Goal: Information Seeking & Learning: Learn about a topic

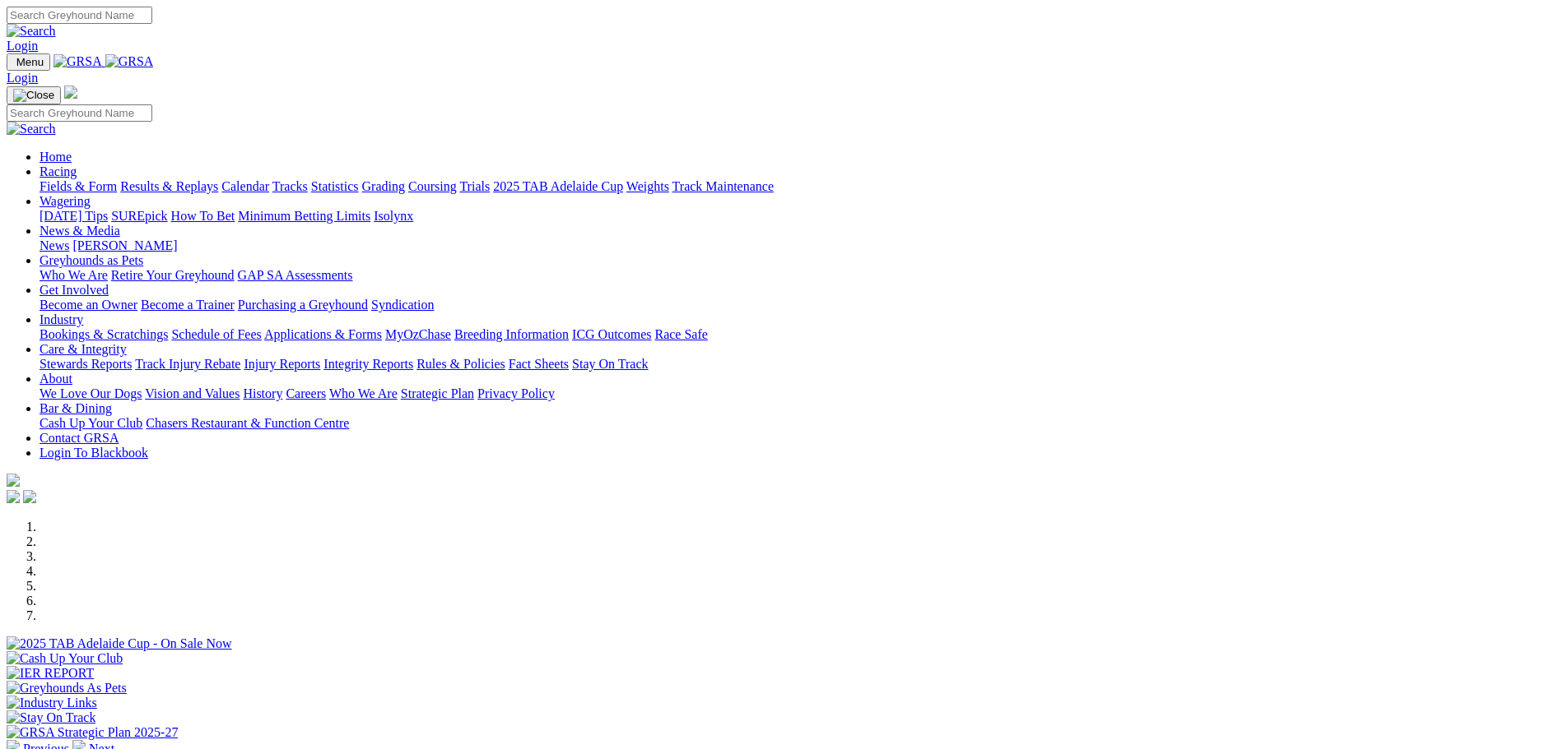
click at [77, 165] on link "Racing" at bounding box center [58, 172] width 37 height 14
click at [270, 179] on link "Calendar" at bounding box center [246, 186] width 48 height 14
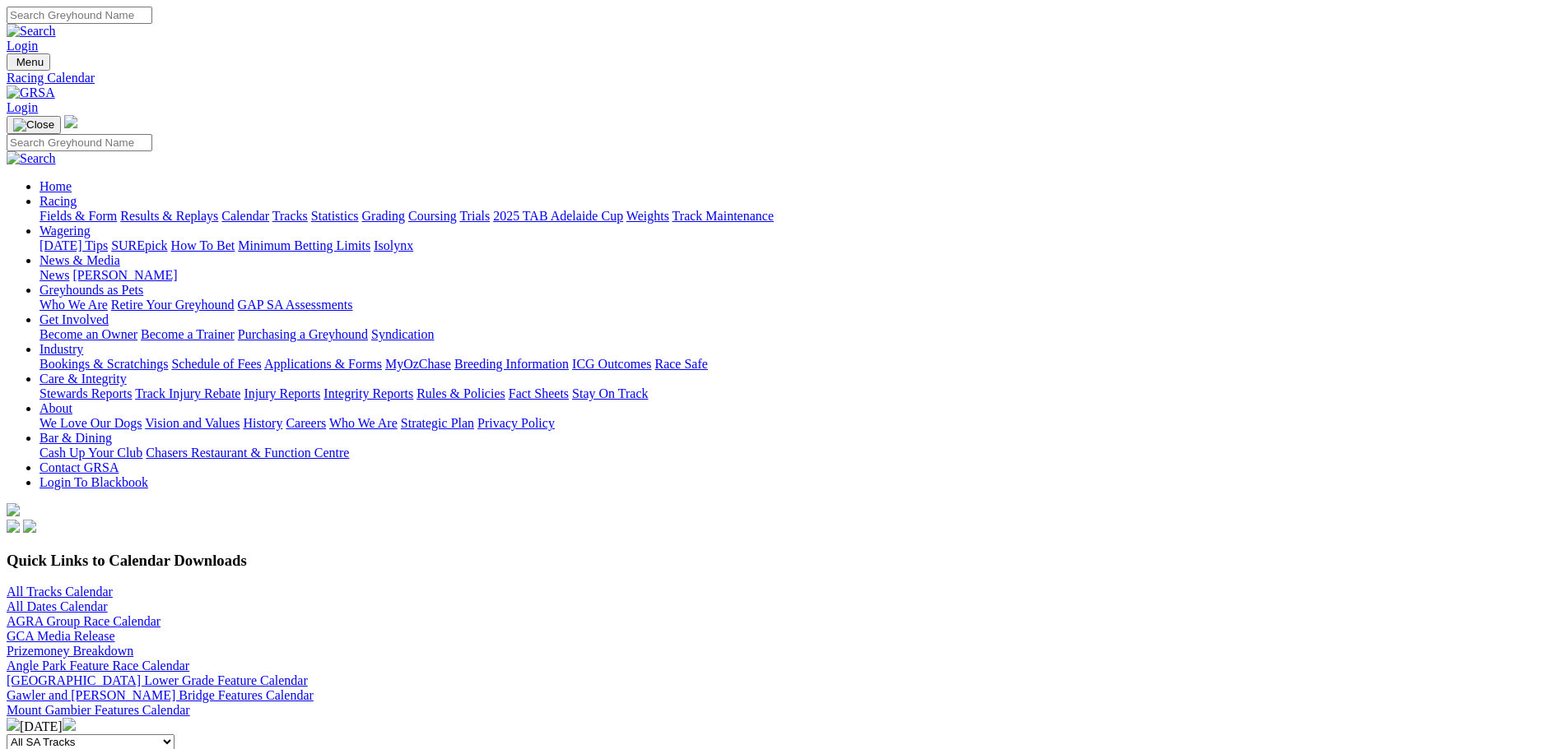
click at [489, 209] on link "Trials" at bounding box center [475, 216] width 31 height 14
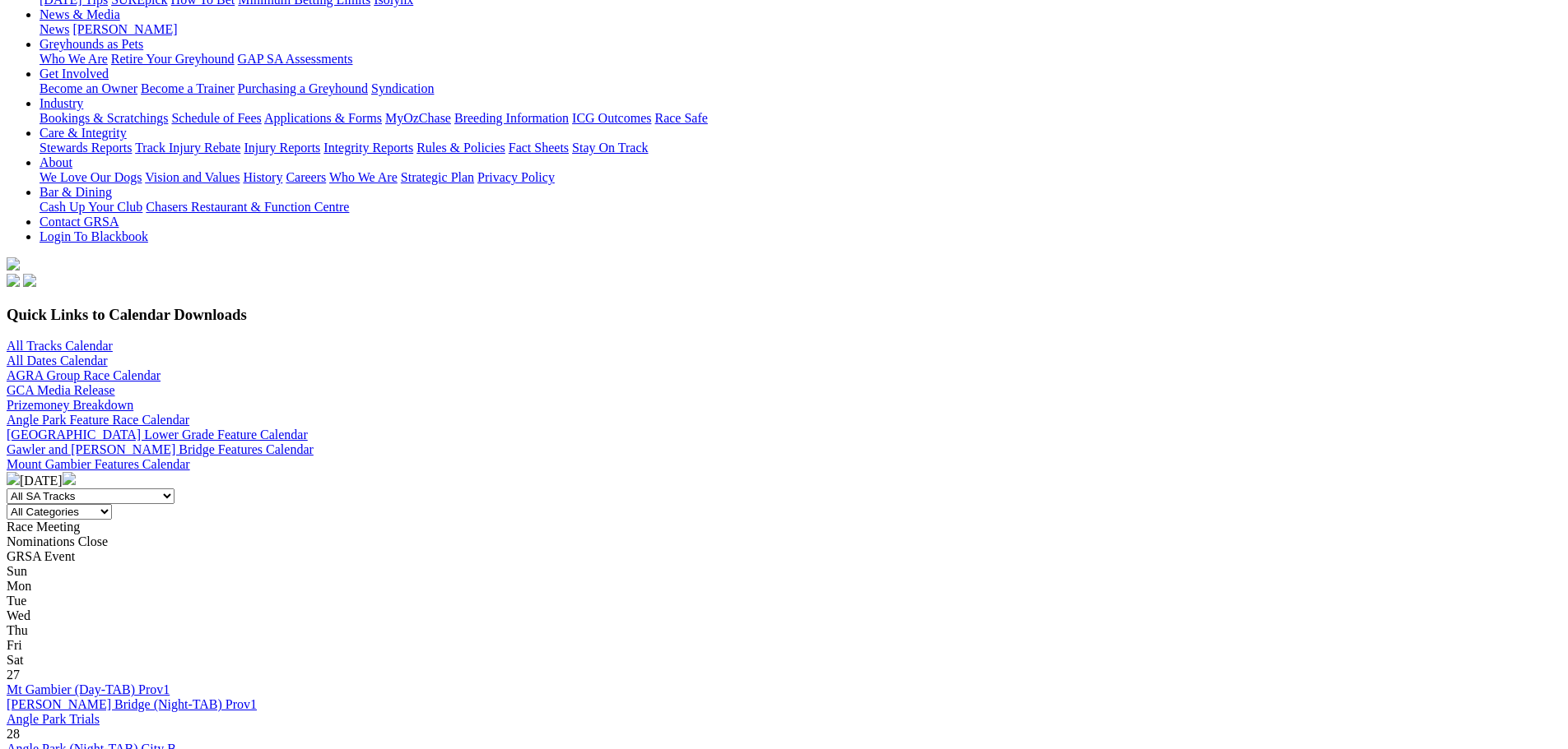
scroll to position [246, 0]
click at [112, 503] on select "All Categories Race Meetings GRSA Events Nomination Dates" at bounding box center [59, 511] width 106 height 15
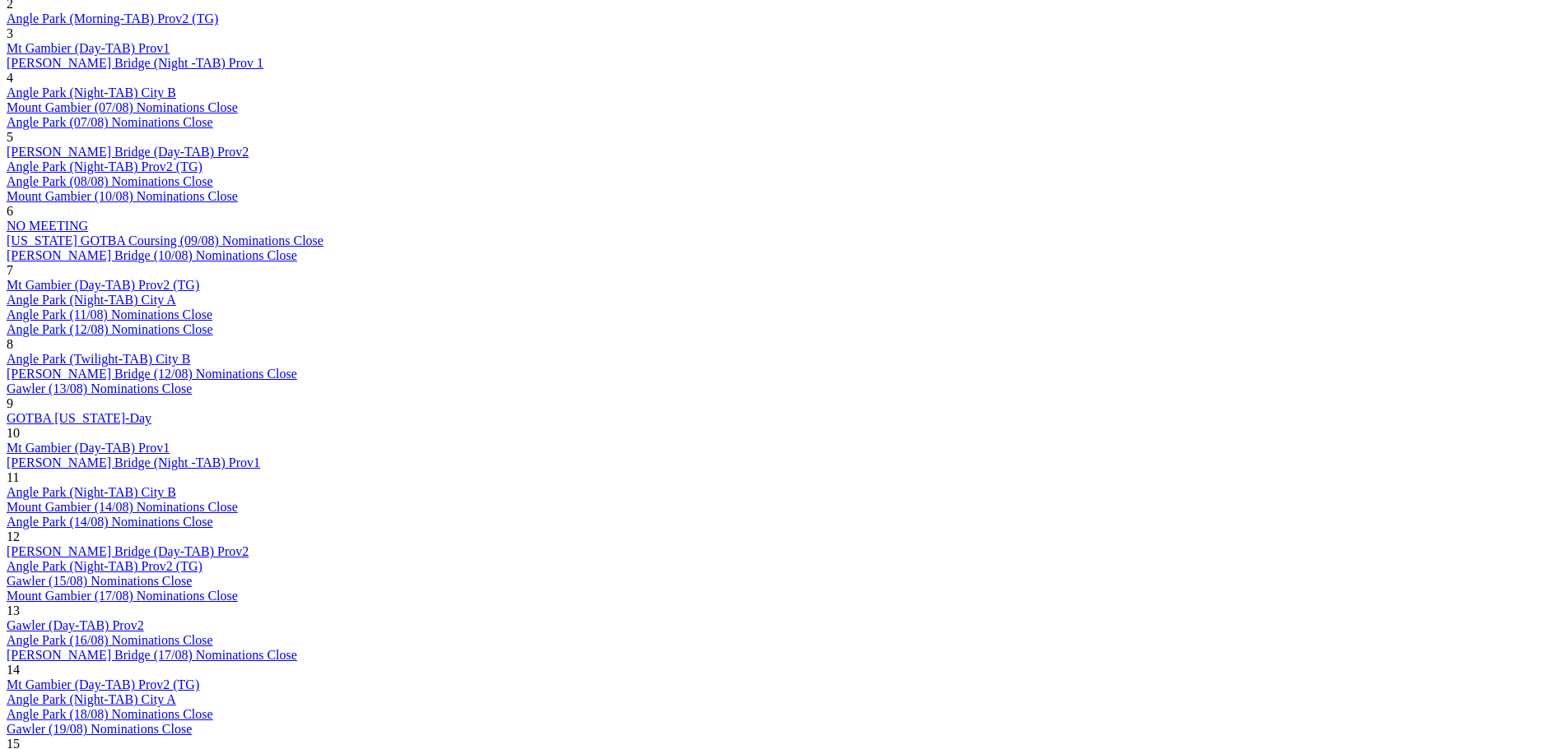
scroll to position [1563, 0]
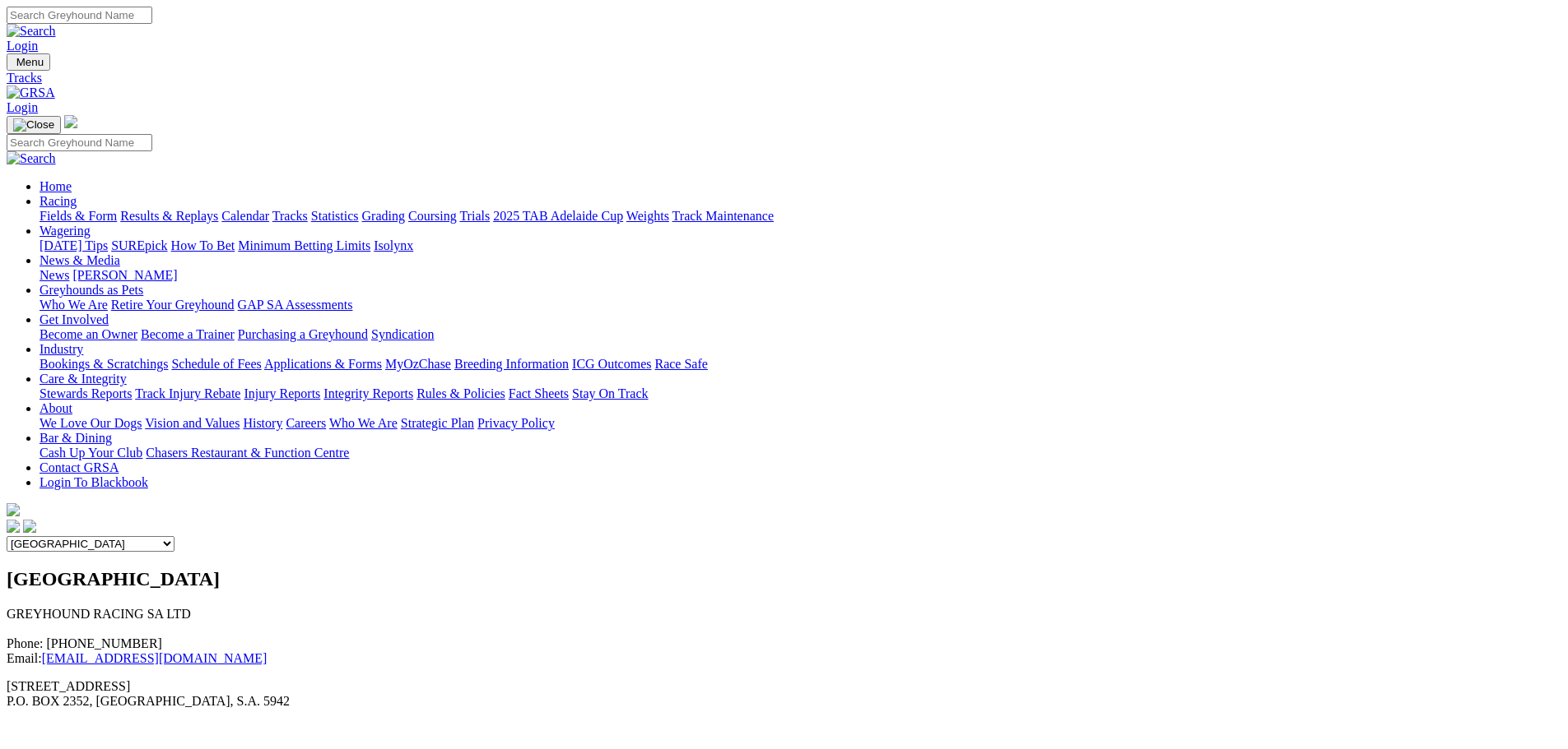
click at [175, 536] on select "Angle Park Gawler [GEOGRAPHIC_DATA] [PERSON_NAME][GEOGRAPHIC_DATA] [US_STATE] G…" at bounding box center [90, 544] width 168 height 15
select select "2"
click at [175, 536] on select "Angle Park Gawler Mount Gambier Murray Bridge Virginia GOTBA Coursing" at bounding box center [90, 544] width 168 height 15
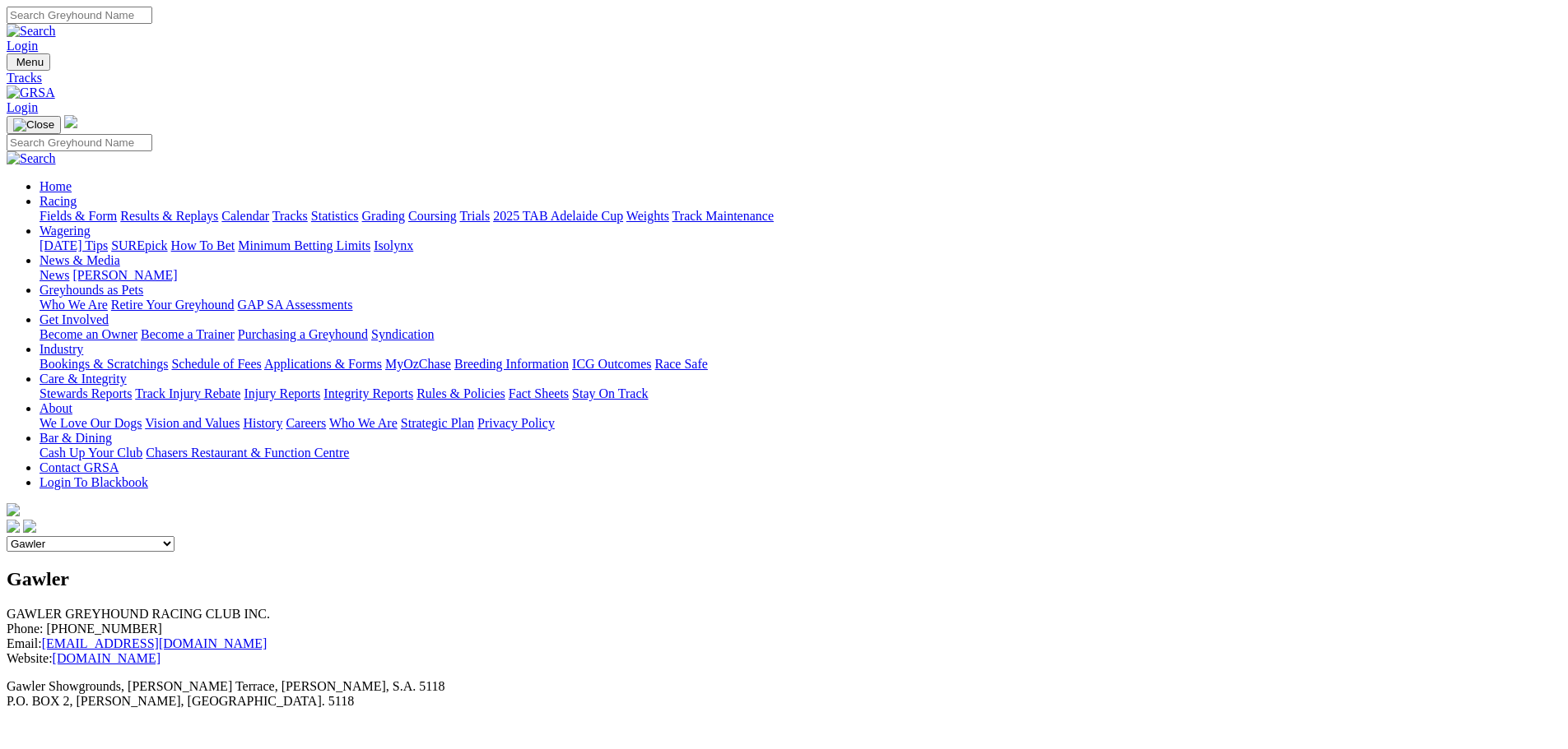
drag, startPoint x: 887, startPoint y: 474, endPoint x: 880, endPoint y: 321, distance: 153.2
click at [117, 209] on link "Fields & Form" at bounding box center [78, 216] width 78 height 14
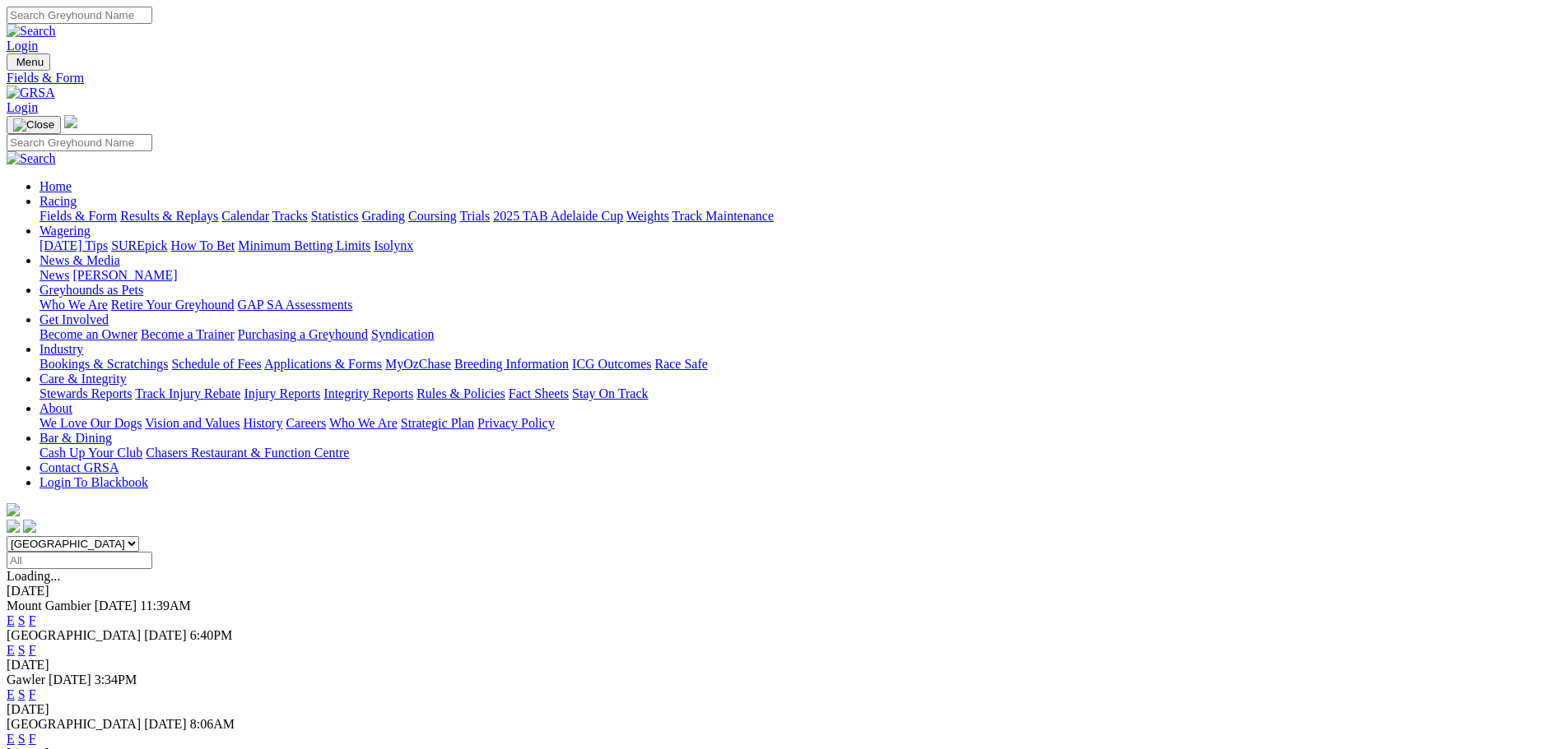
click at [36, 688] on link "F" at bounding box center [33, 694] width 8 height 14
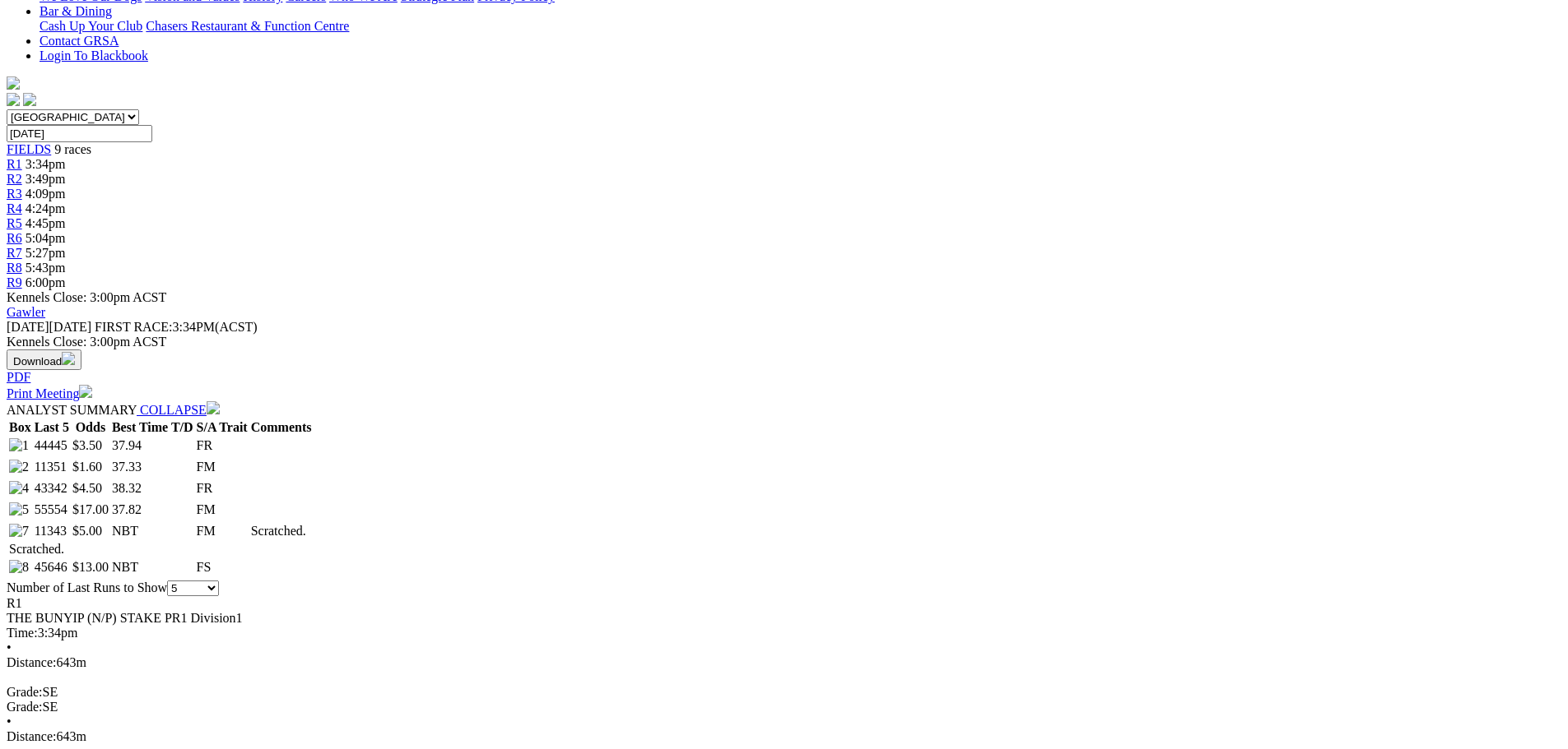
scroll to position [494, 0]
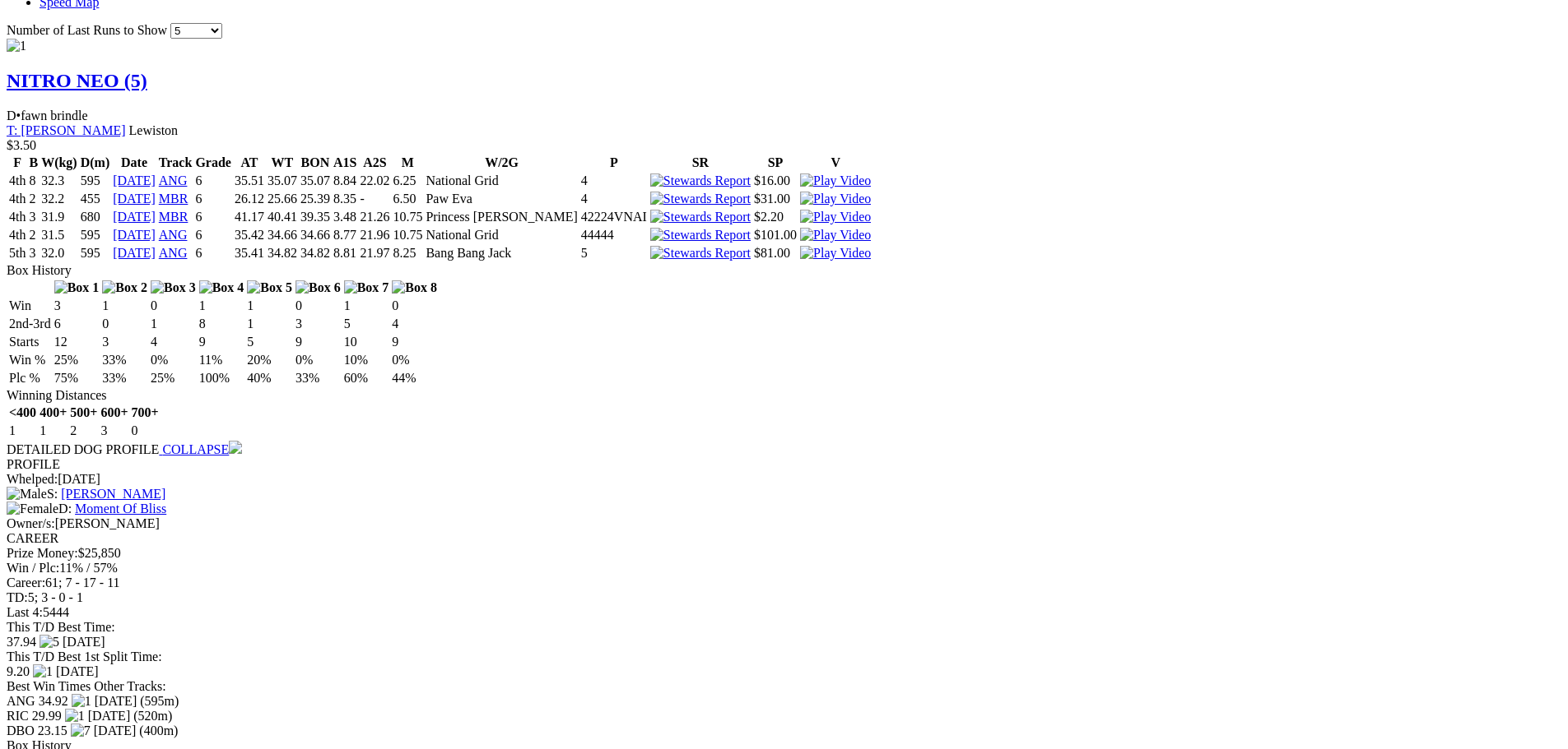
scroll to position [1398, 0]
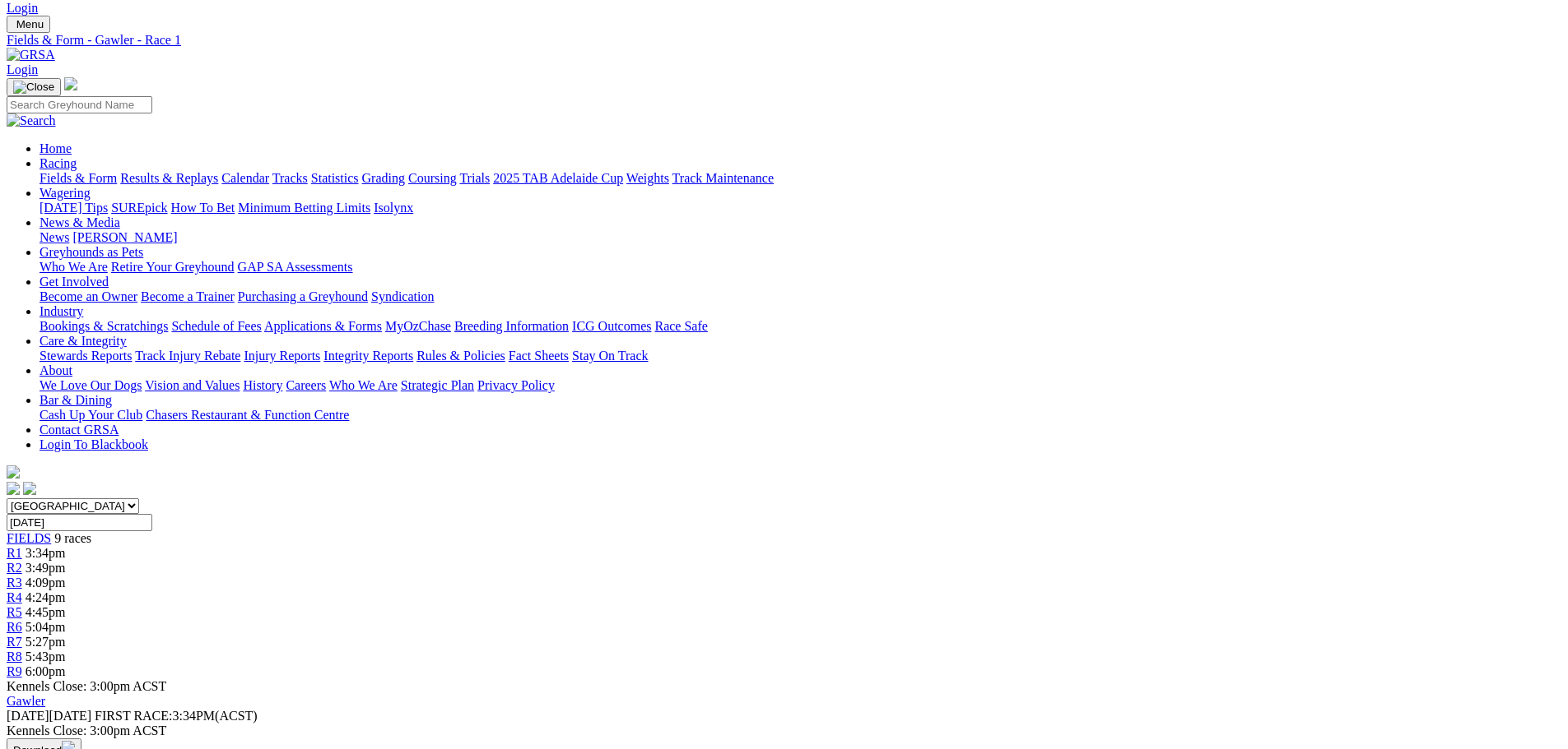
scroll to position [0, 0]
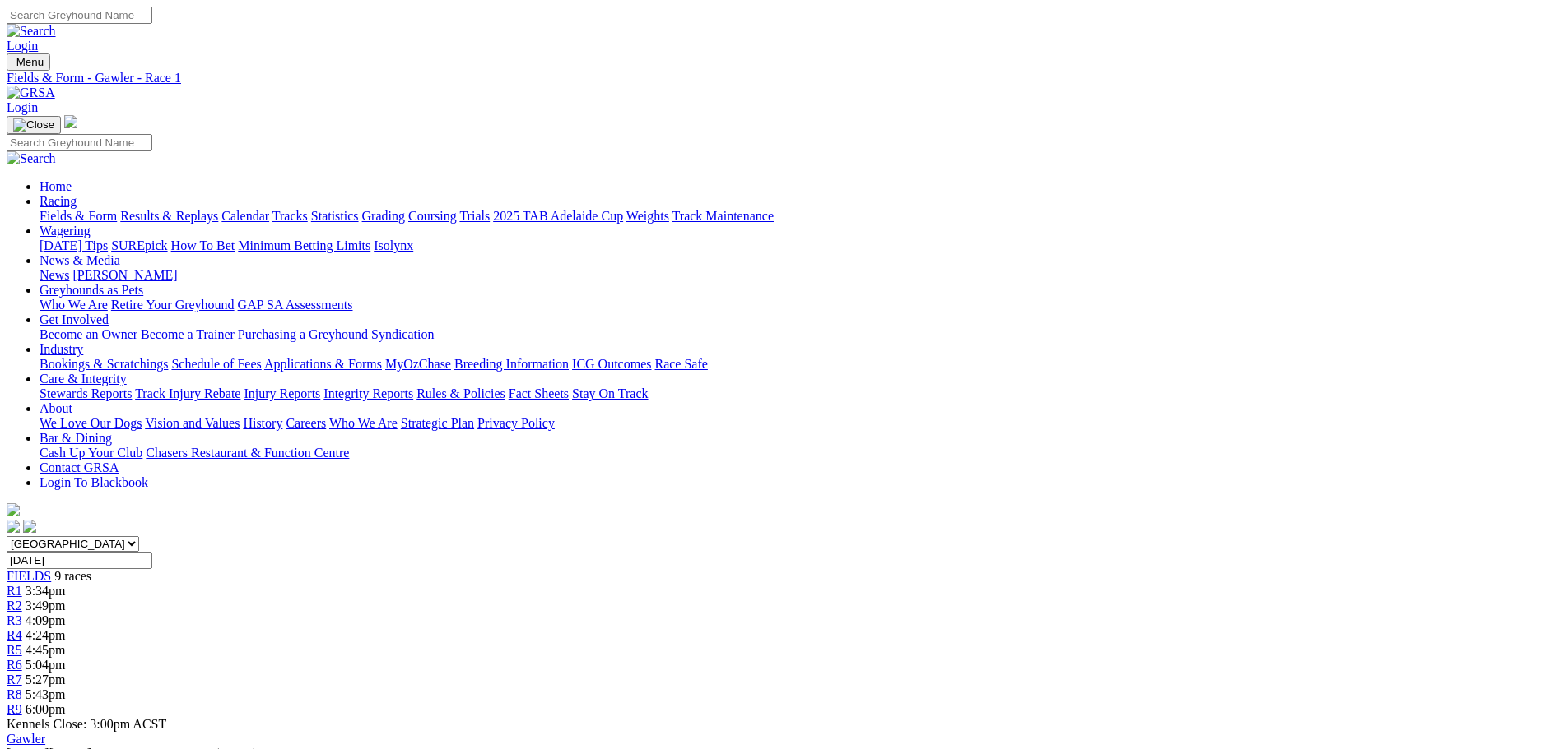
click at [308, 209] on link "Tracks" at bounding box center [290, 216] width 36 height 14
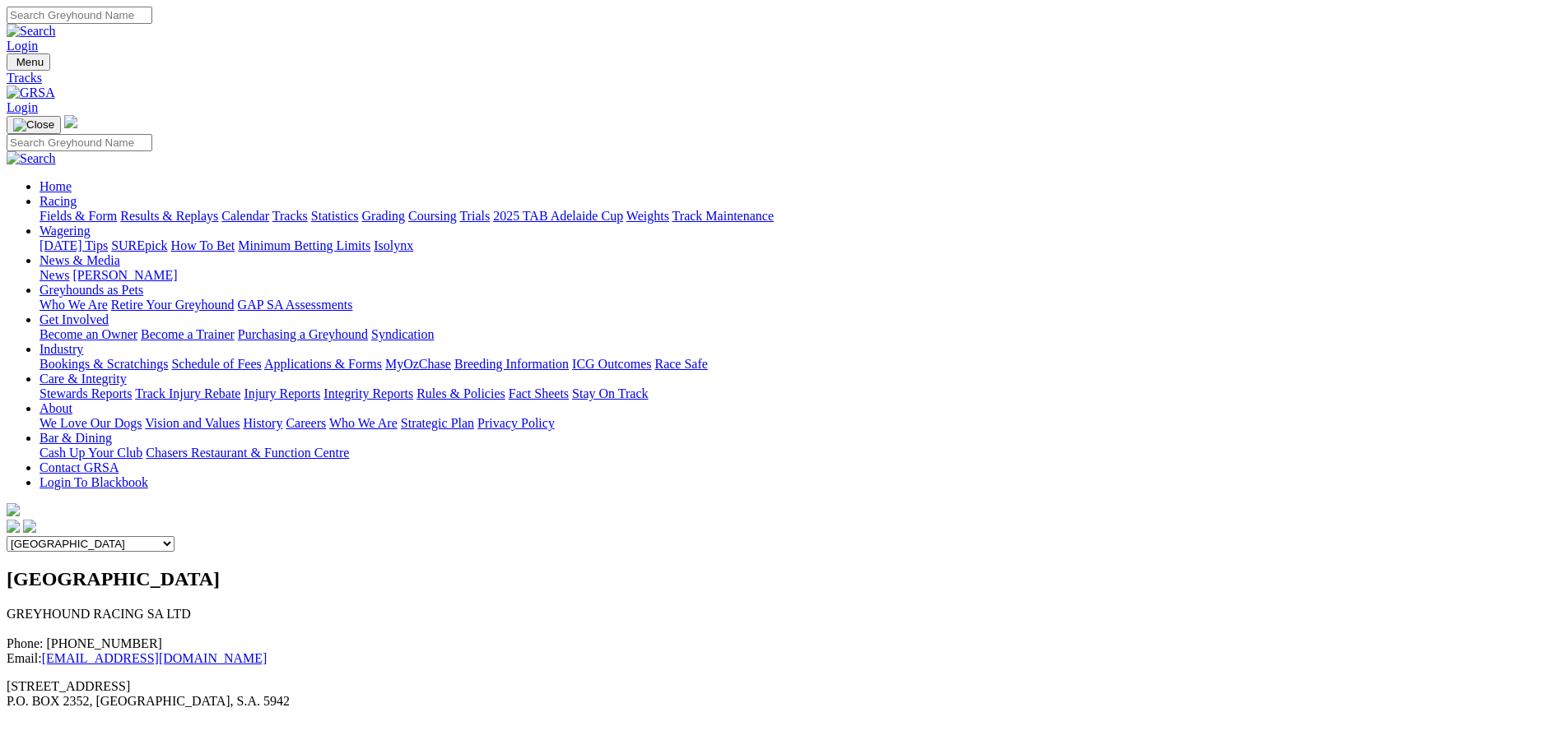
scroll to position [82, 0]
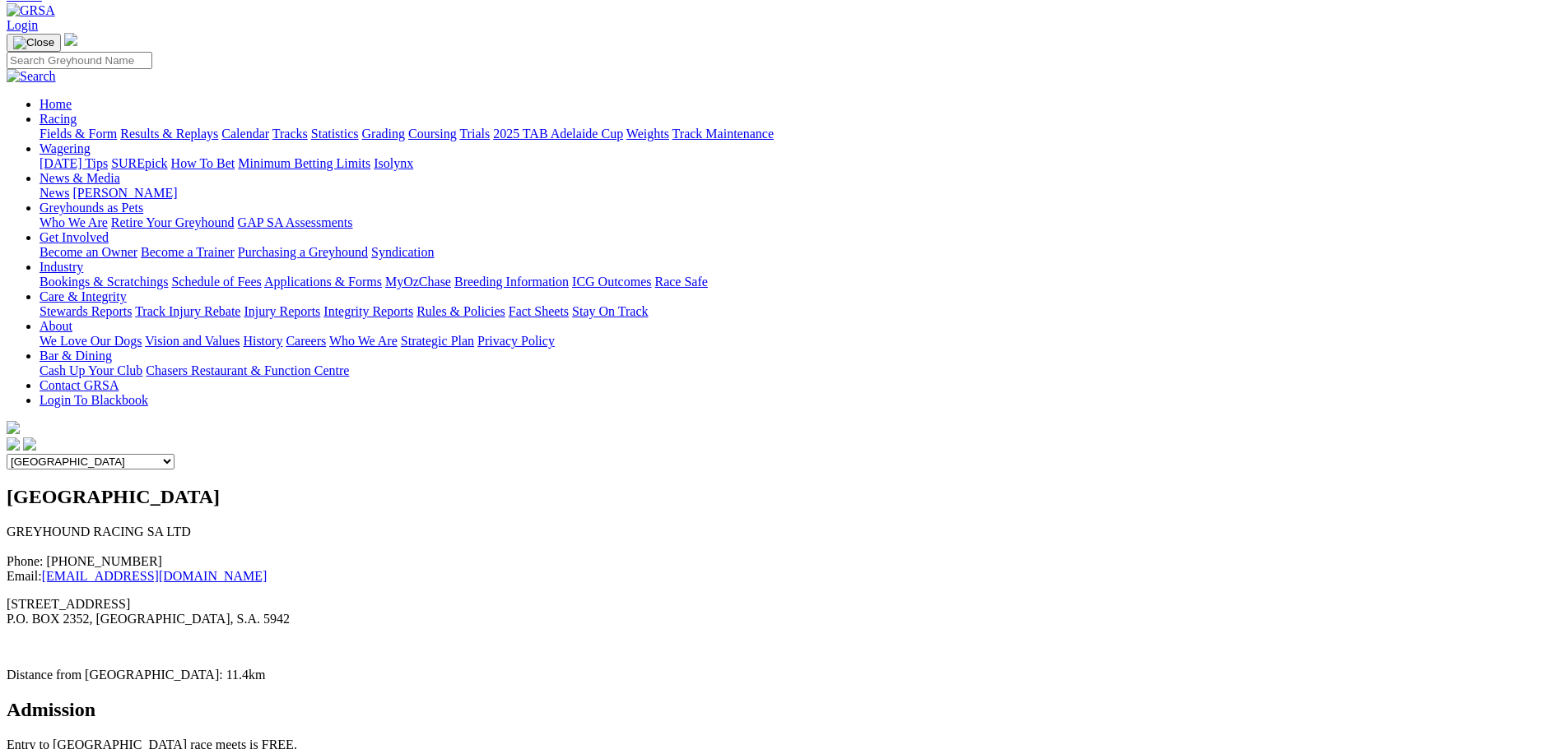
drag, startPoint x: 0, startPoint y: 0, endPoint x: 653, endPoint y: 138, distance: 667.4
click at [175, 455] on select "Angle Park Gawler [GEOGRAPHIC_DATA] [PERSON_NAME][GEOGRAPHIC_DATA] [US_STATE] G…" at bounding box center [90, 462] width 168 height 15
select select "2"
click at [175, 455] on select "Angle Park Gawler [GEOGRAPHIC_DATA] [PERSON_NAME][GEOGRAPHIC_DATA] [US_STATE] G…" at bounding box center [90, 462] width 168 height 15
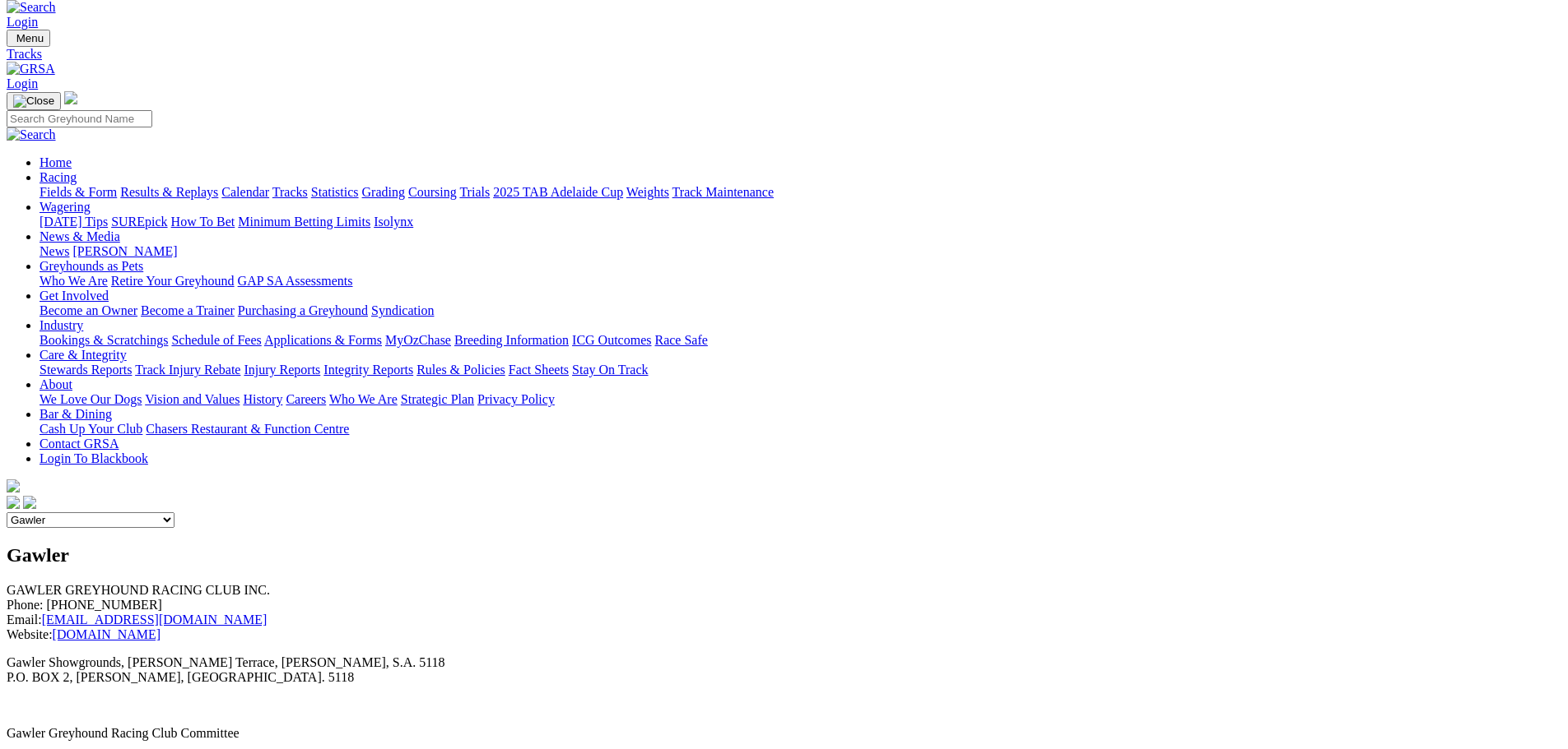
scroll to position [0, 0]
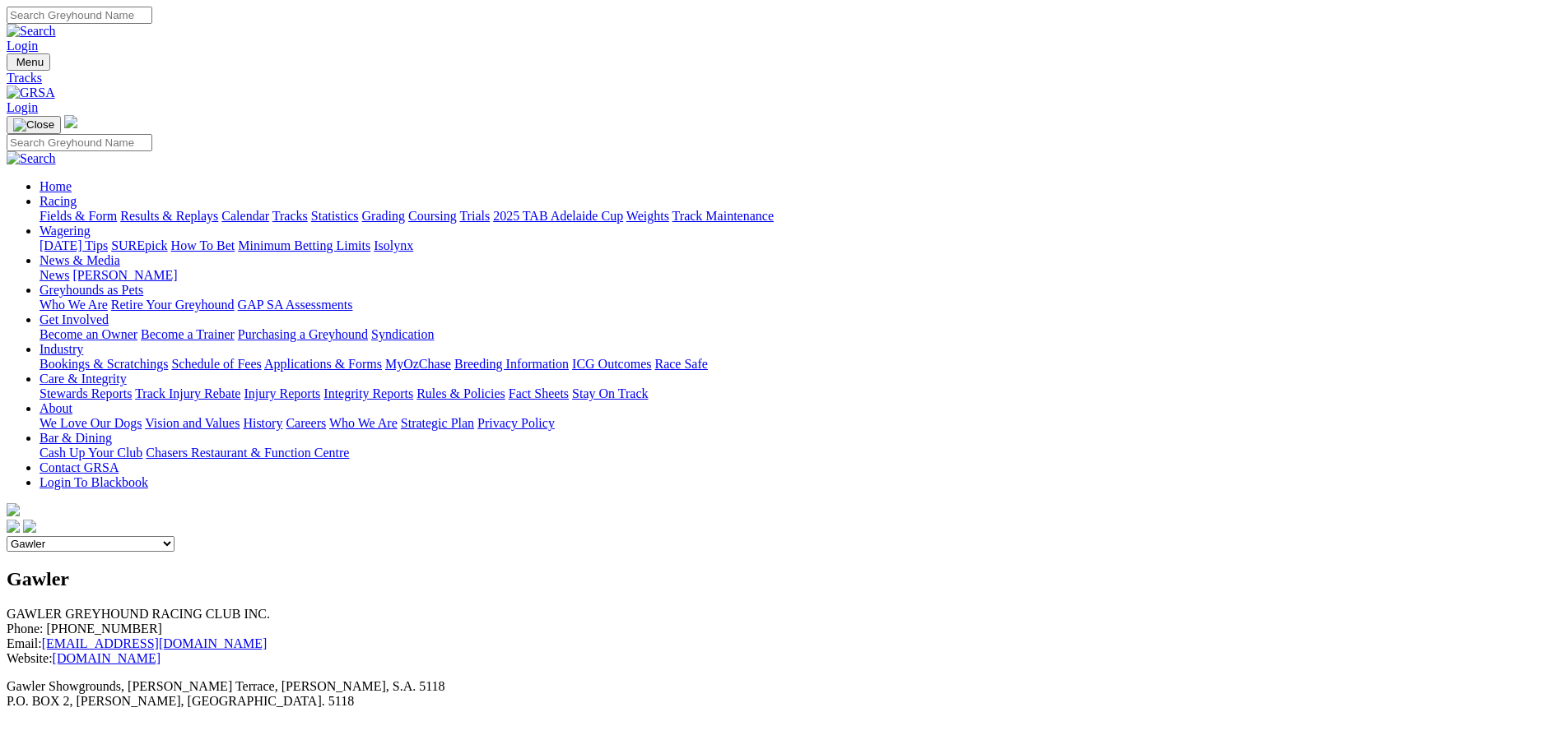
click at [405, 209] on link "Grading" at bounding box center [383, 216] width 43 height 14
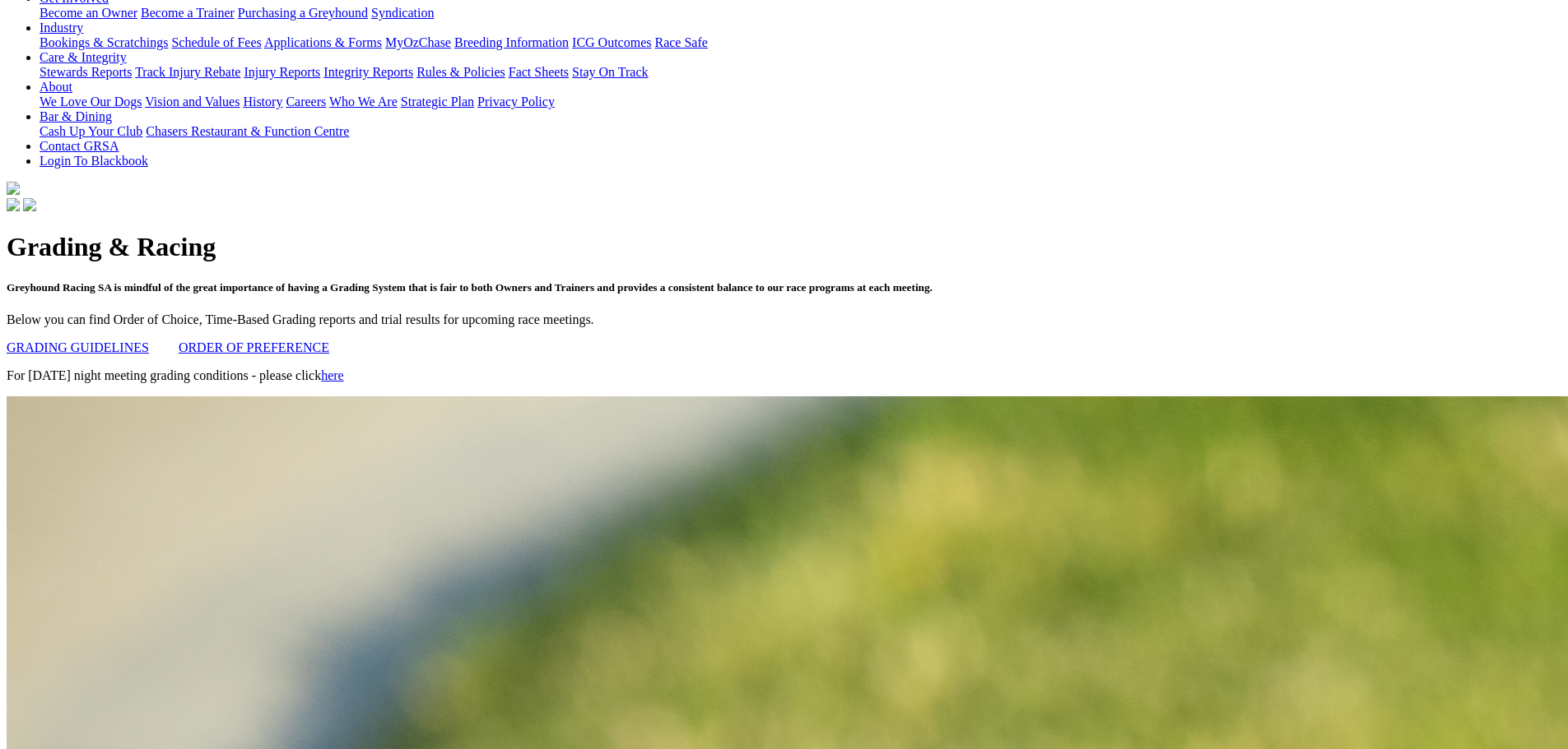
scroll to position [329, 0]
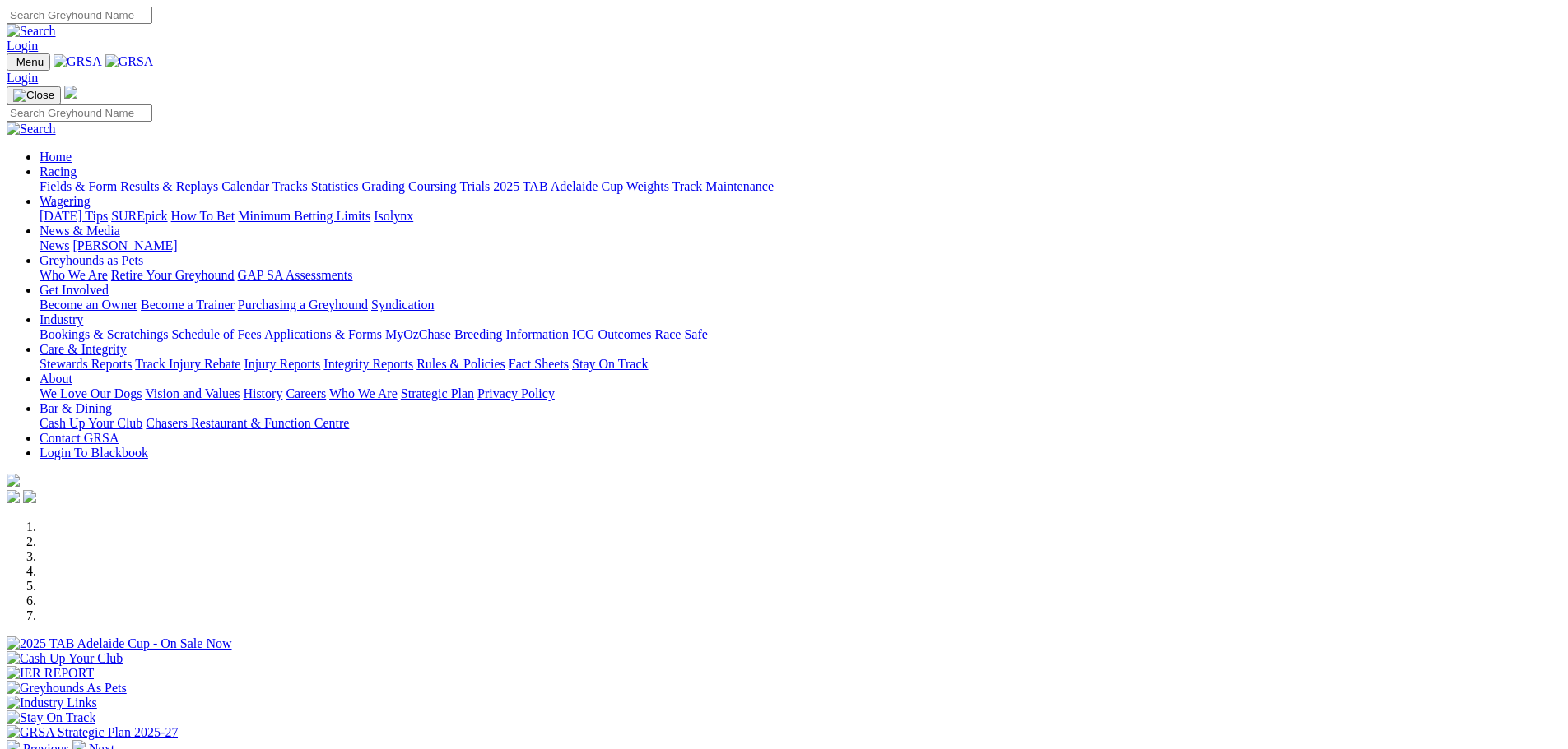
click at [270, 179] on link "Calendar" at bounding box center [246, 186] width 48 height 14
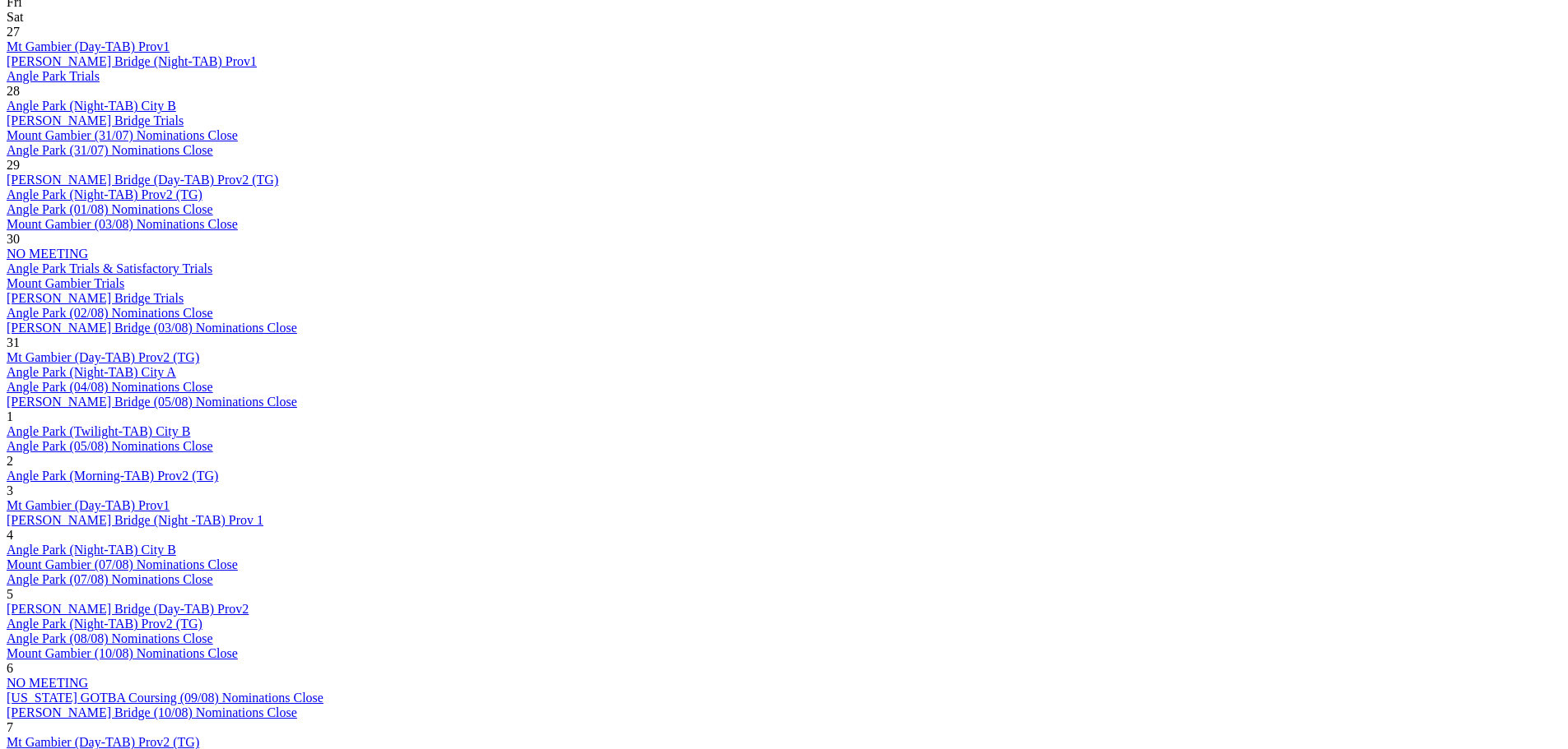
scroll to position [823, 0]
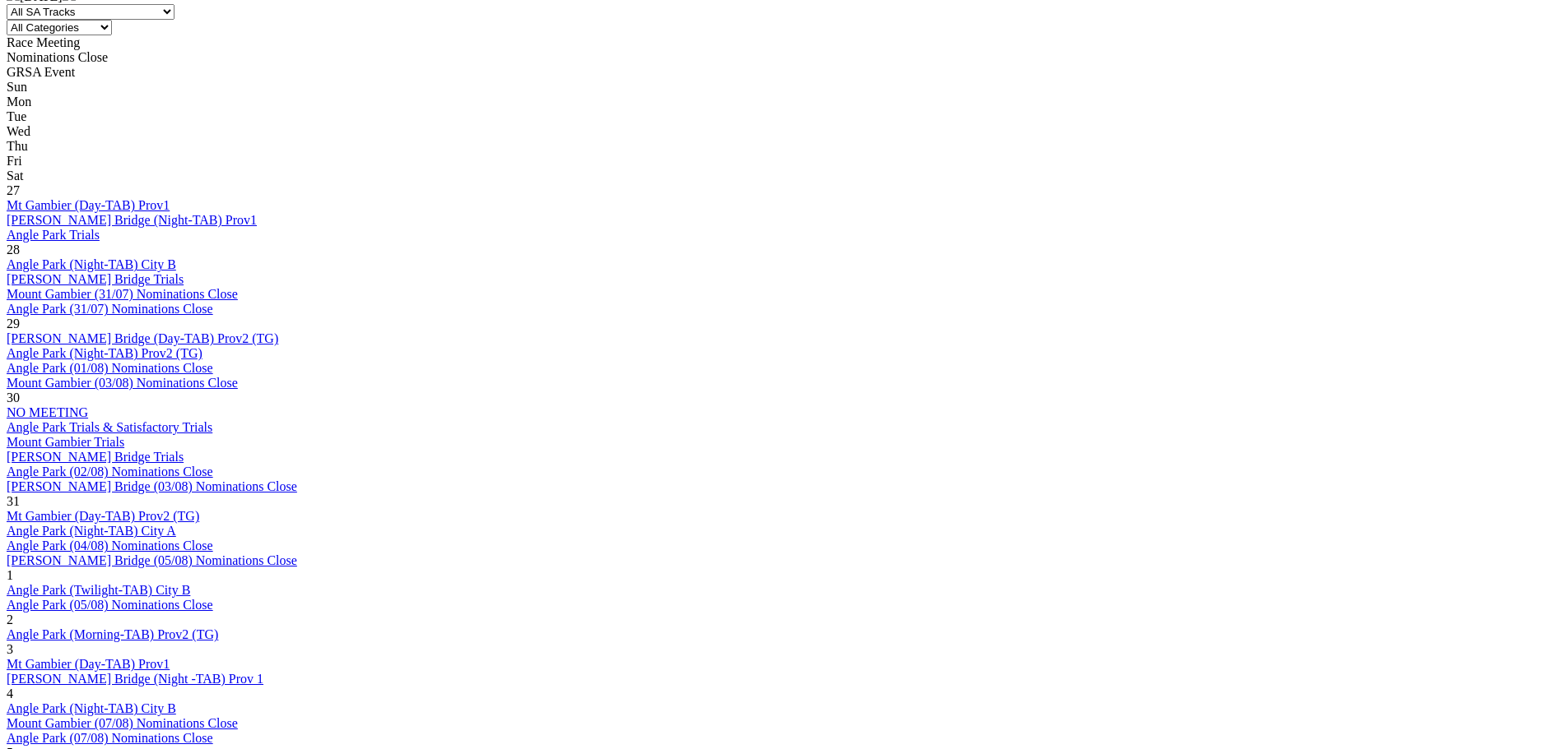
scroll to position [740, 0]
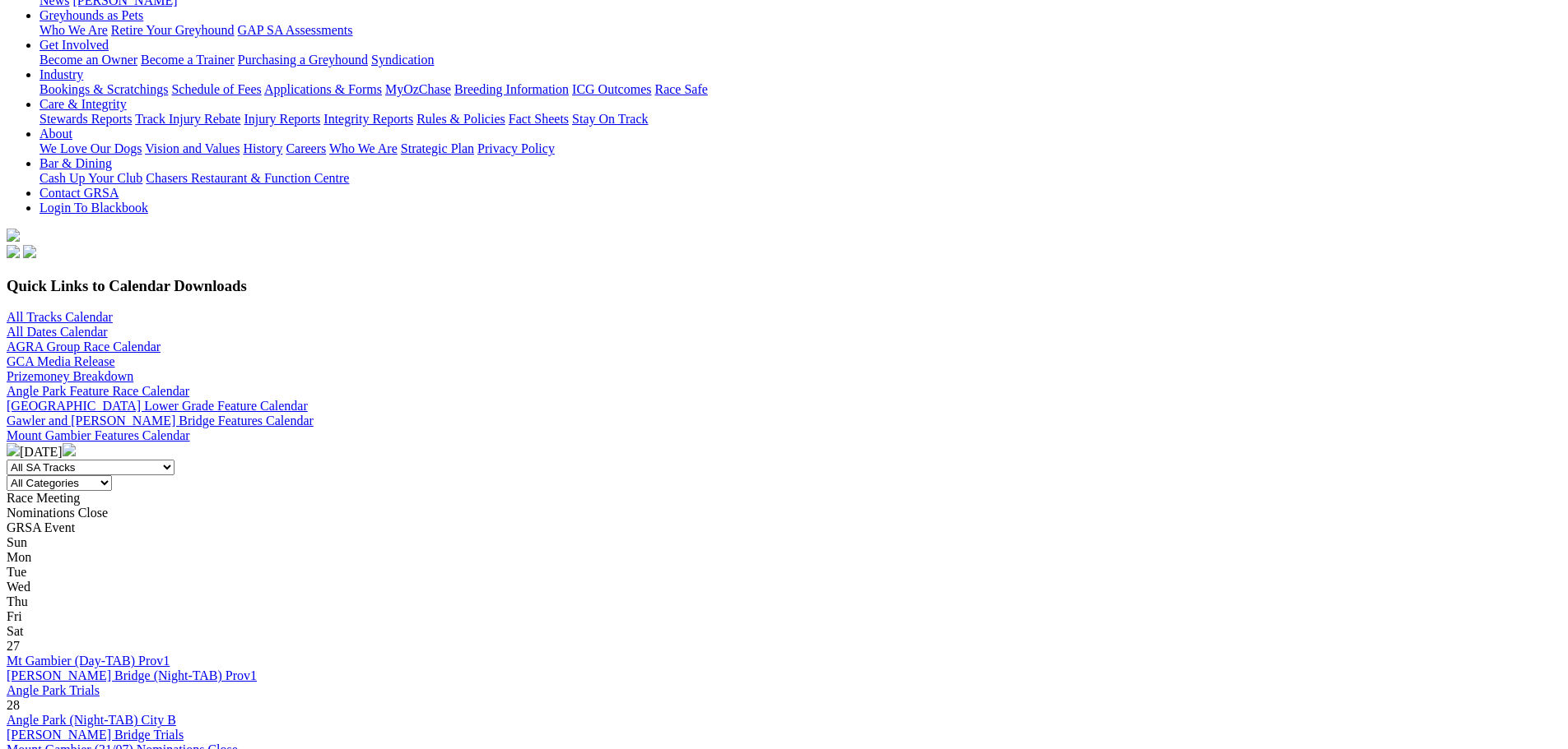
scroll to position [575, 0]
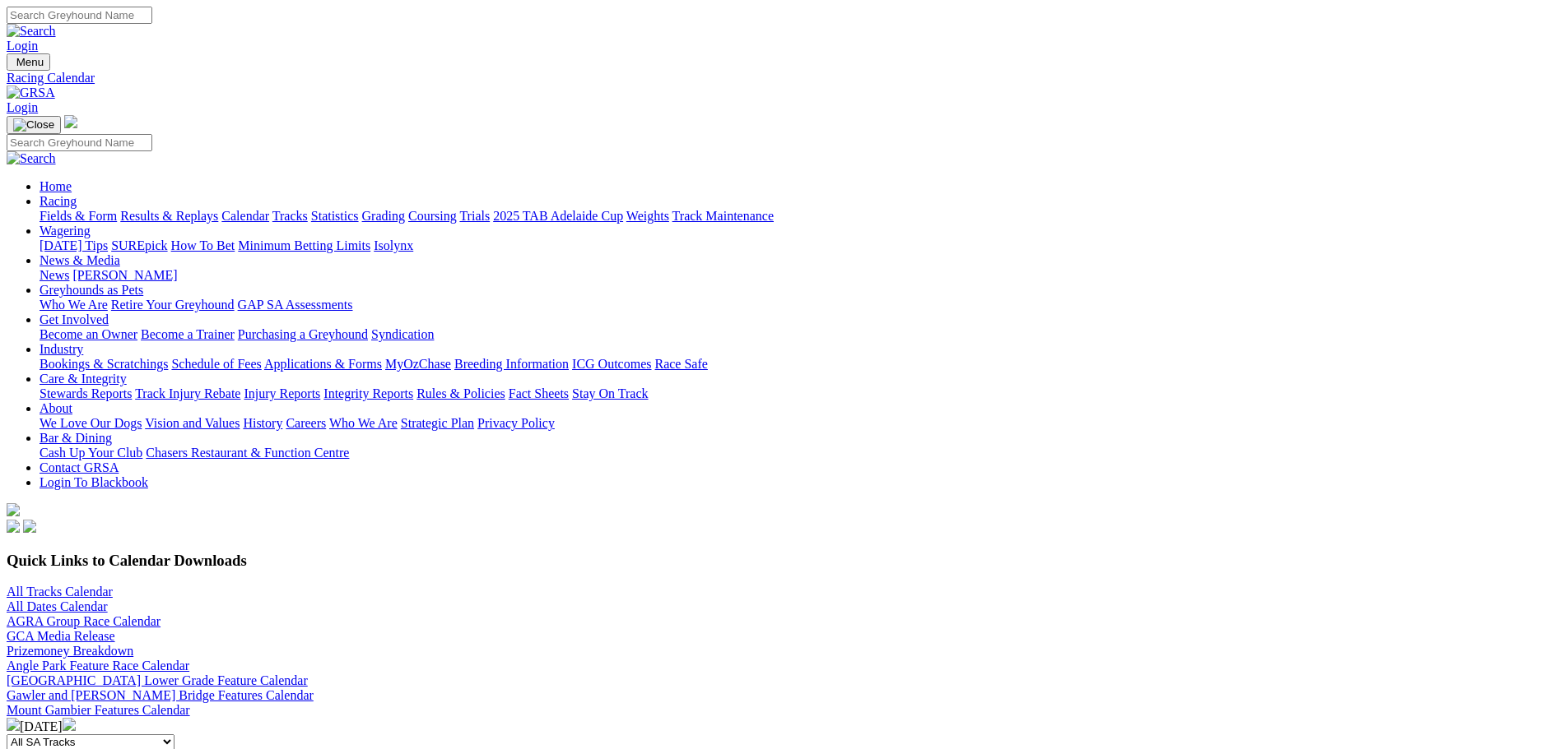
click at [117, 209] on link "Fields & Form" at bounding box center [78, 216] width 78 height 14
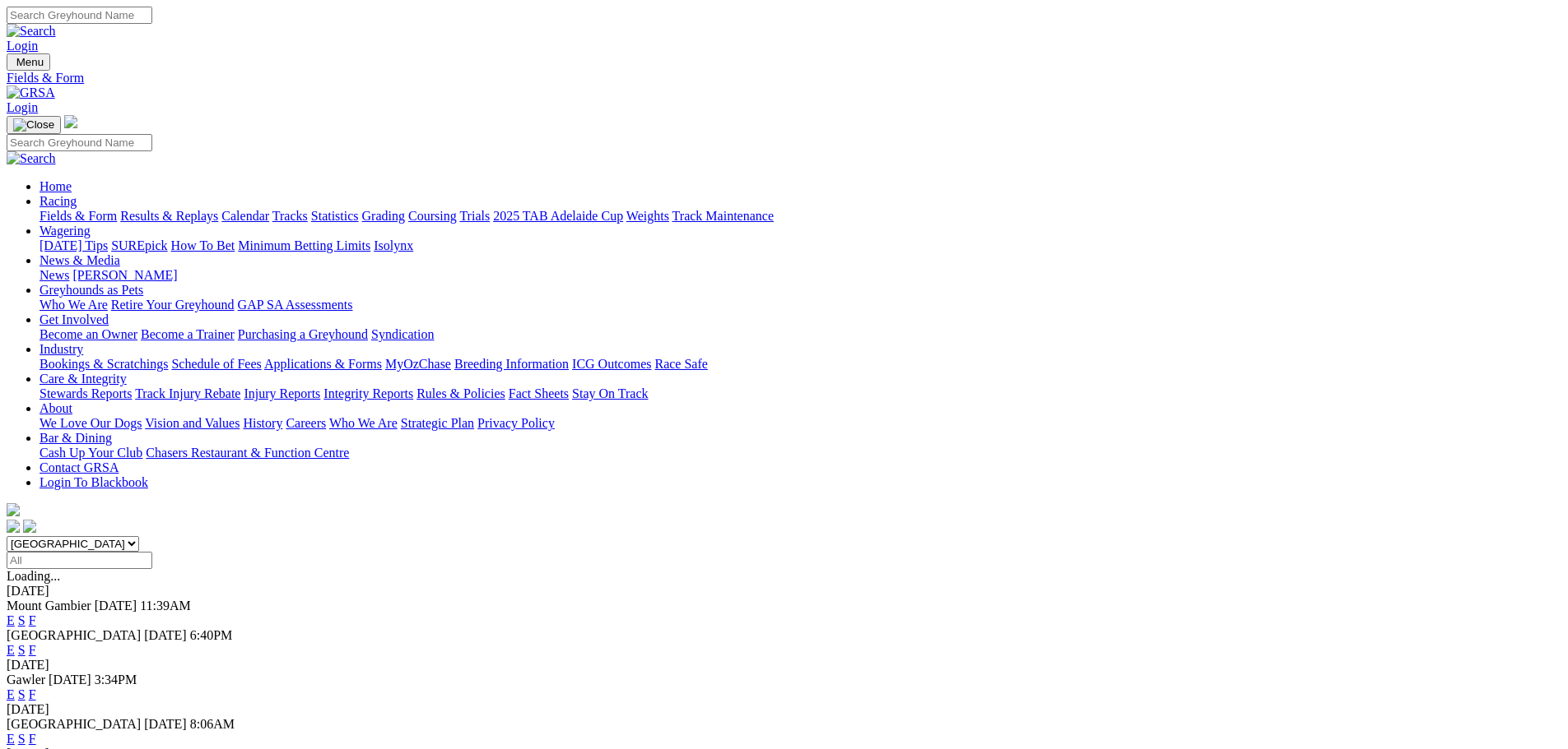
scroll to position [82, 0]
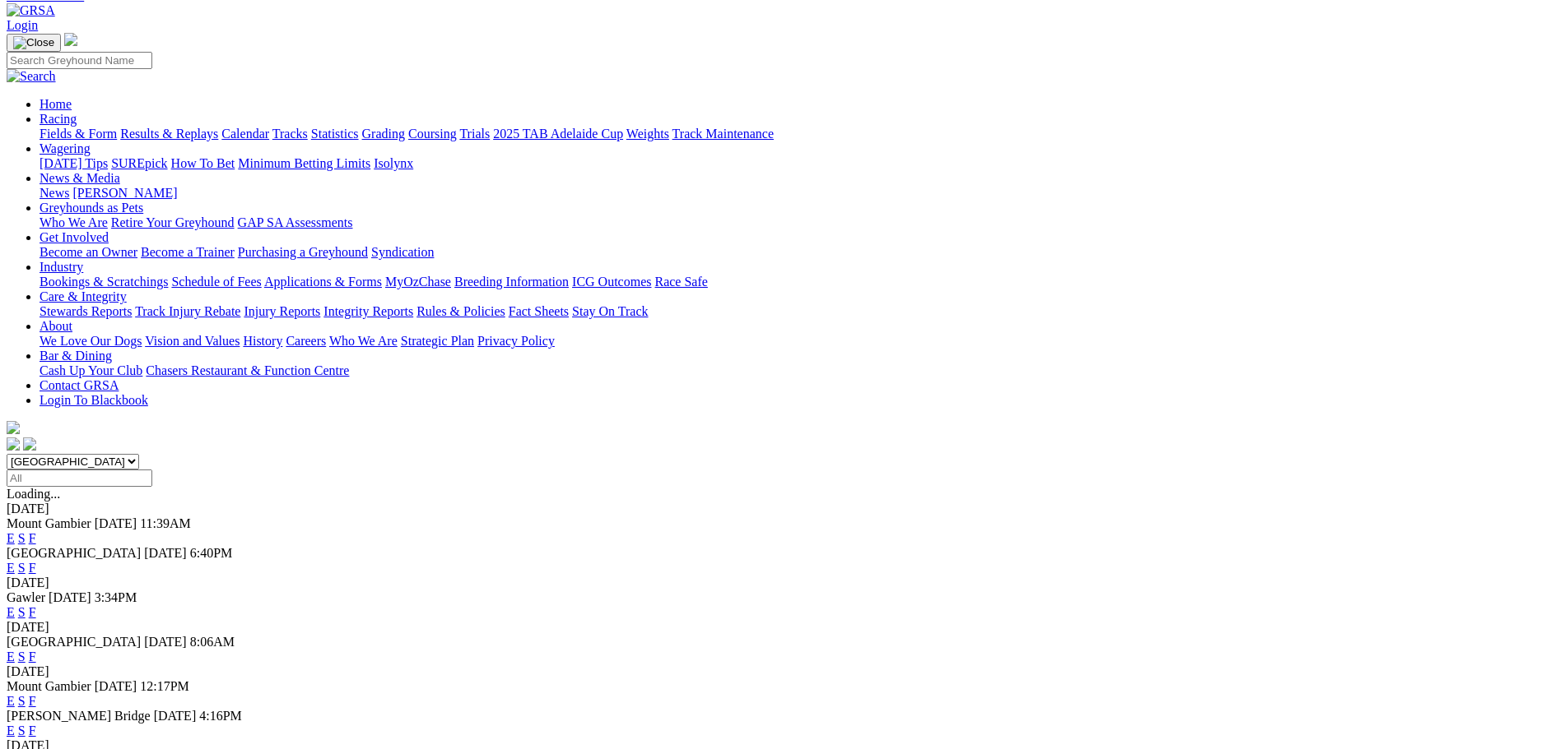
click at [36, 605] on link "F" at bounding box center [33, 612] width 8 height 14
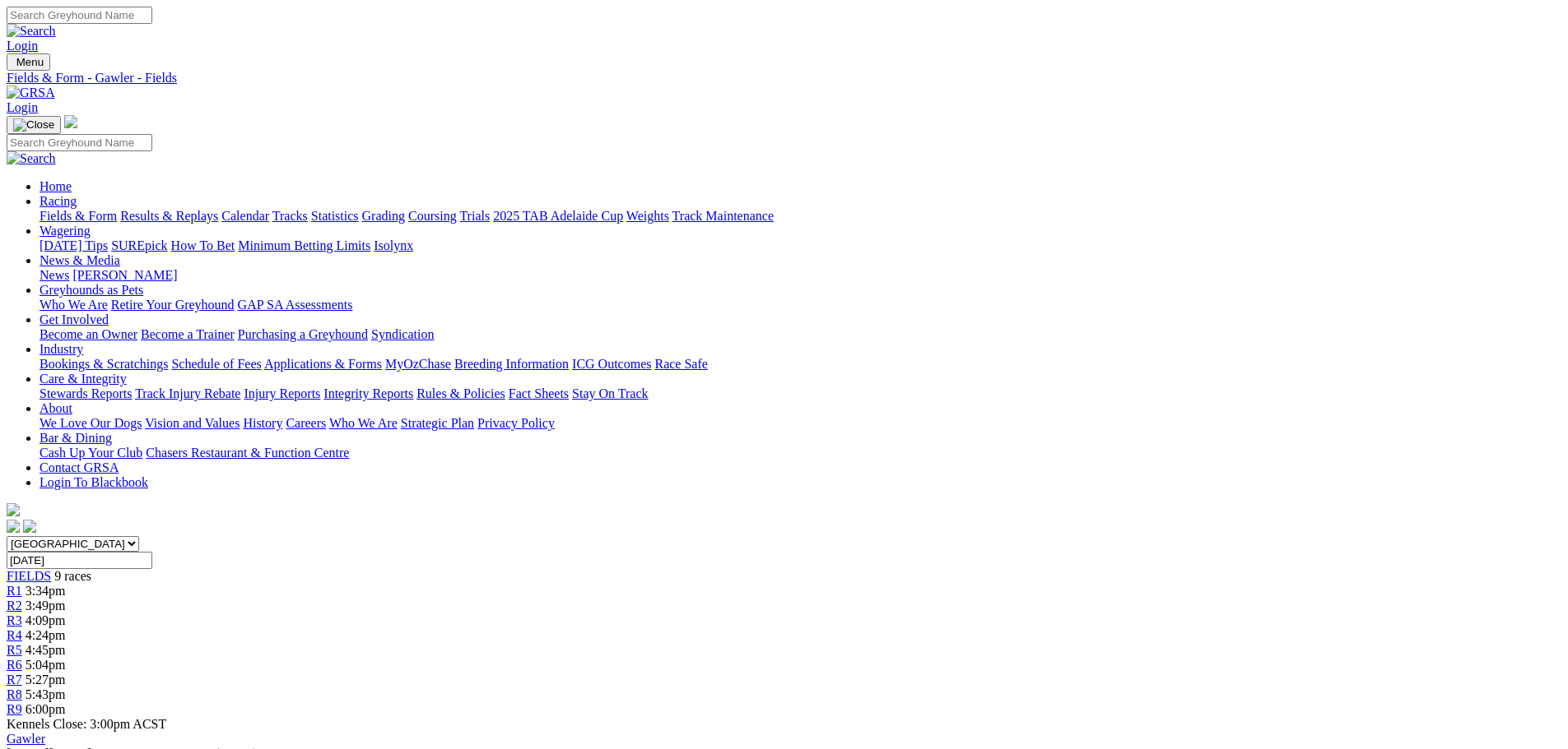
click at [153, 552] on input "[DATE]" at bounding box center [80, 561] width 146 height 17
type input "[DATE]"
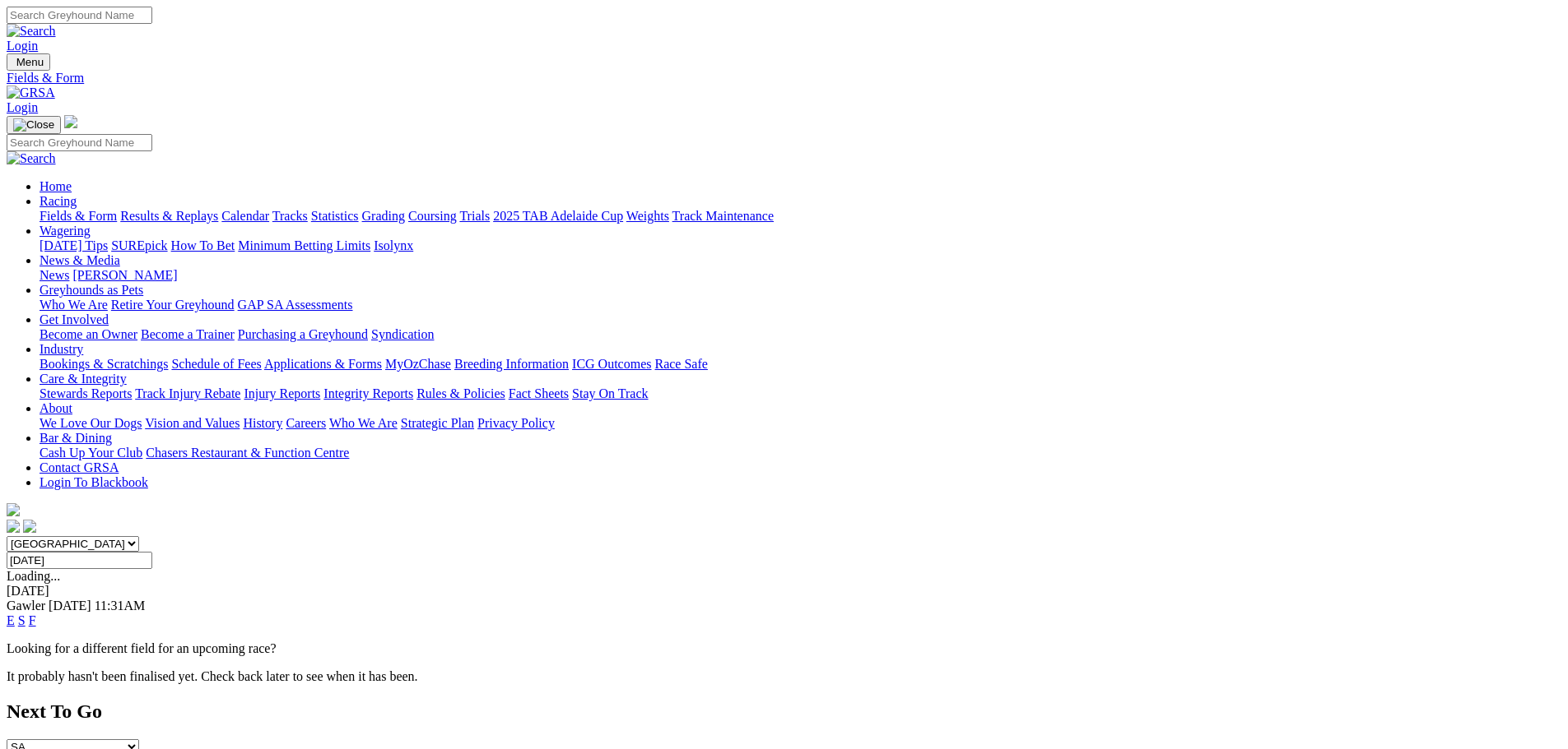
click at [36, 614] on link "F" at bounding box center [33, 620] width 8 height 14
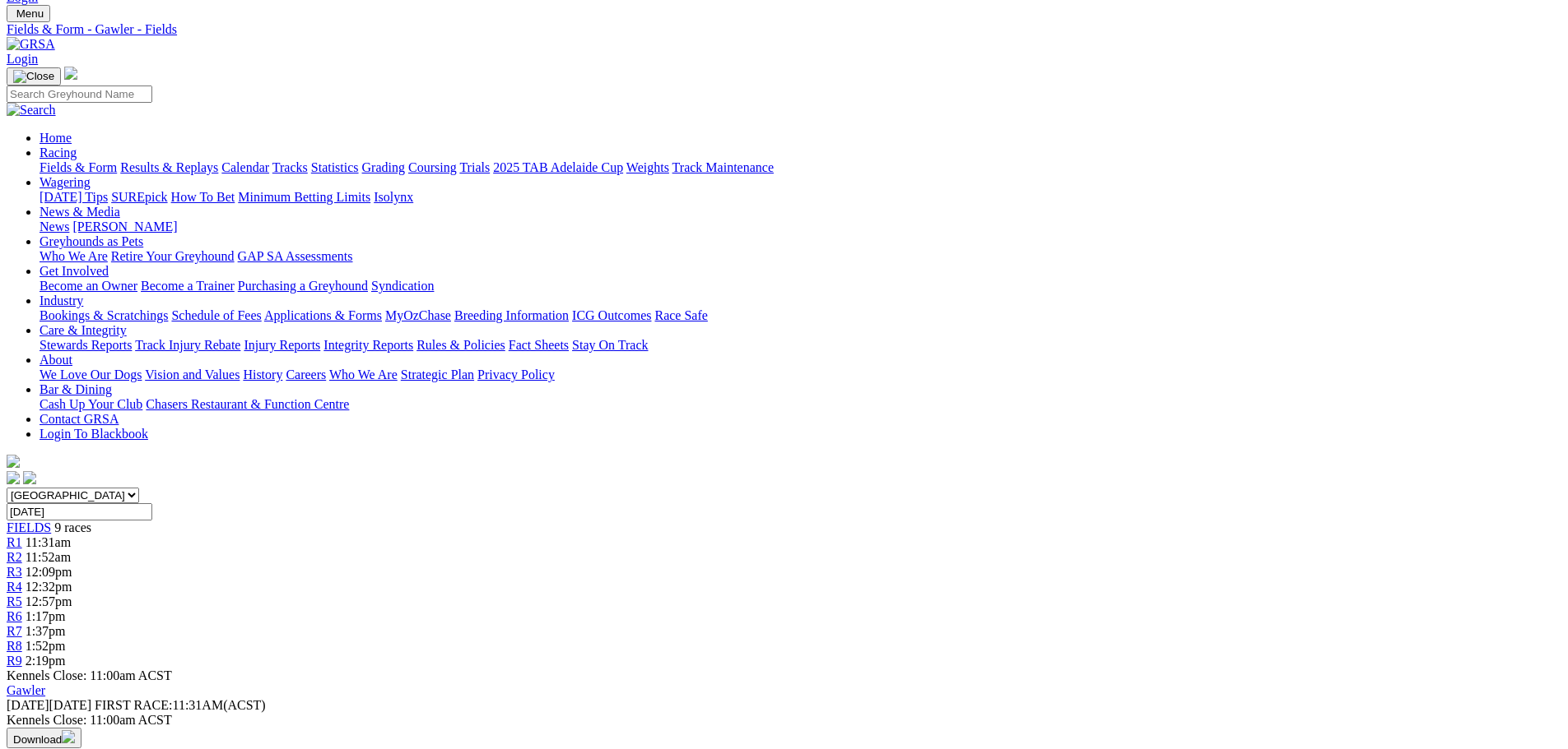
scroll to position [82, 0]
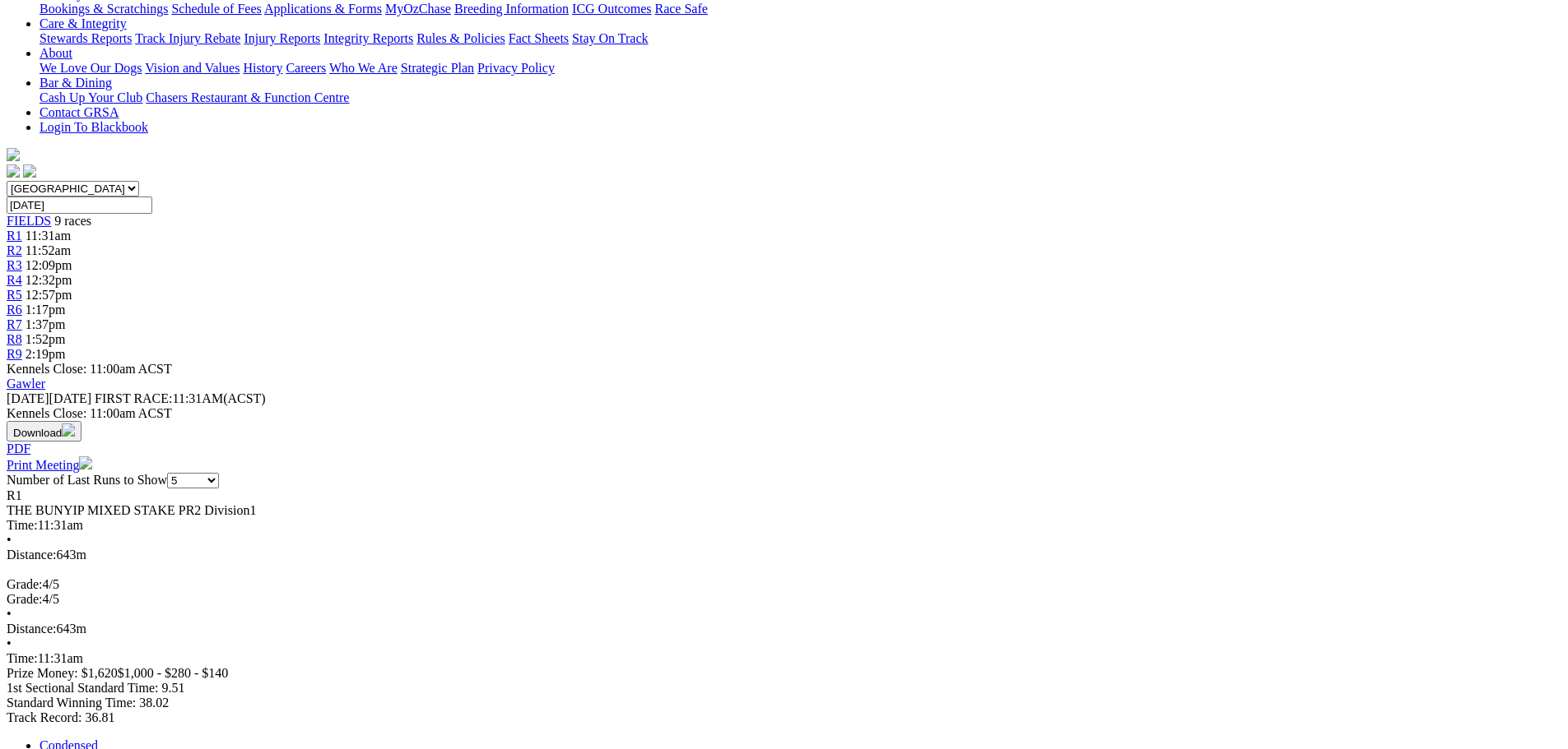
scroll to position [329, 0]
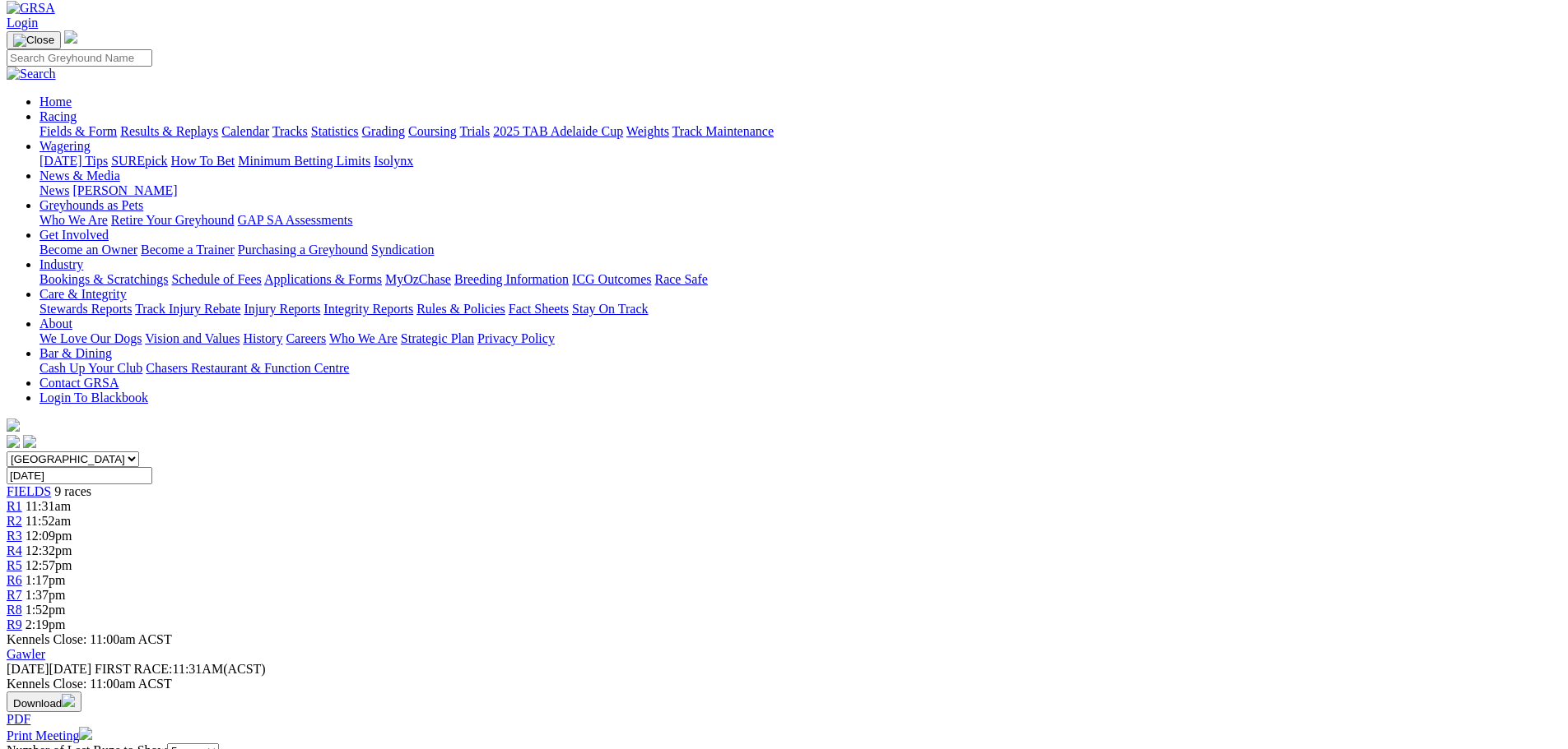
scroll to position [82, 0]
select select "all"
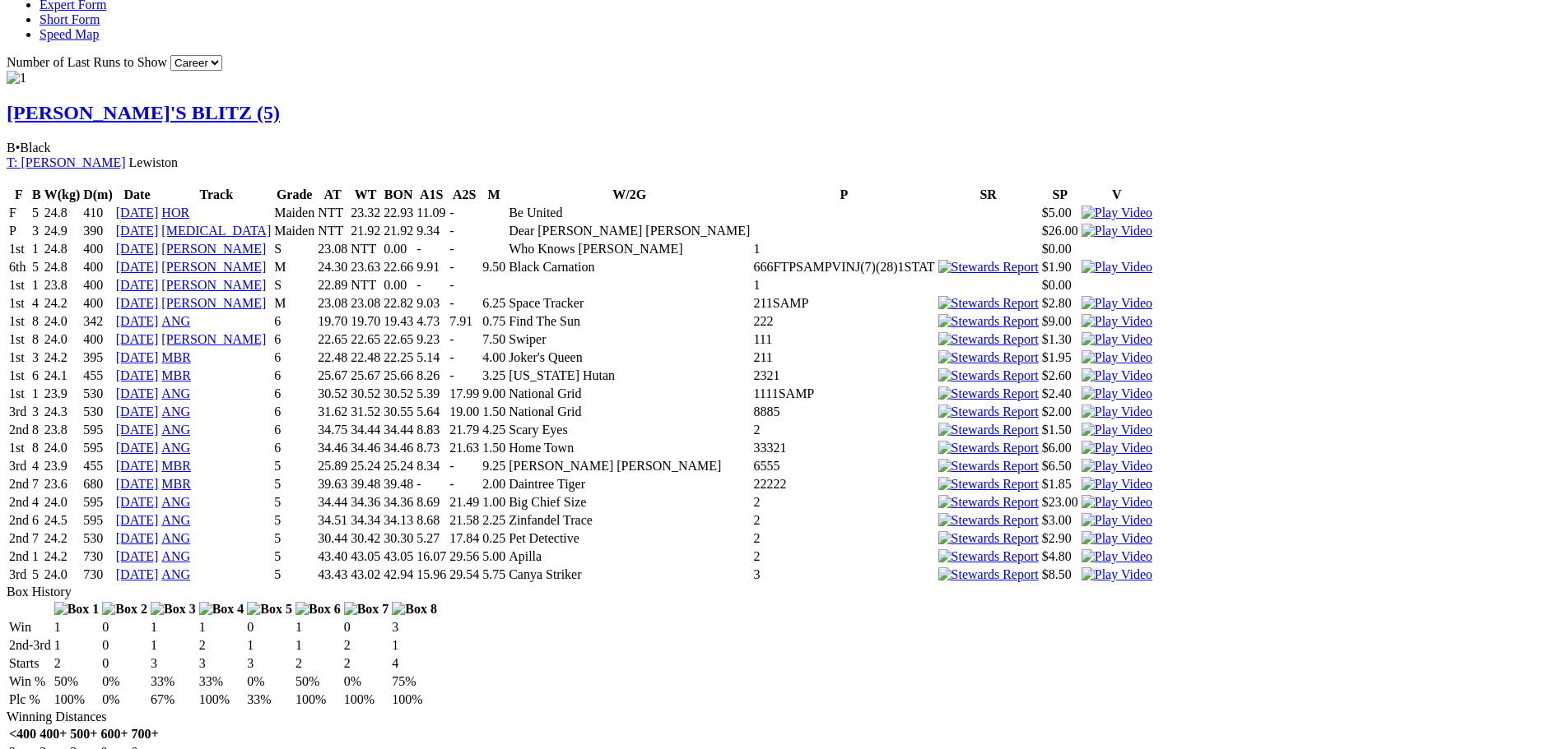
scroll to position [1152, 0]
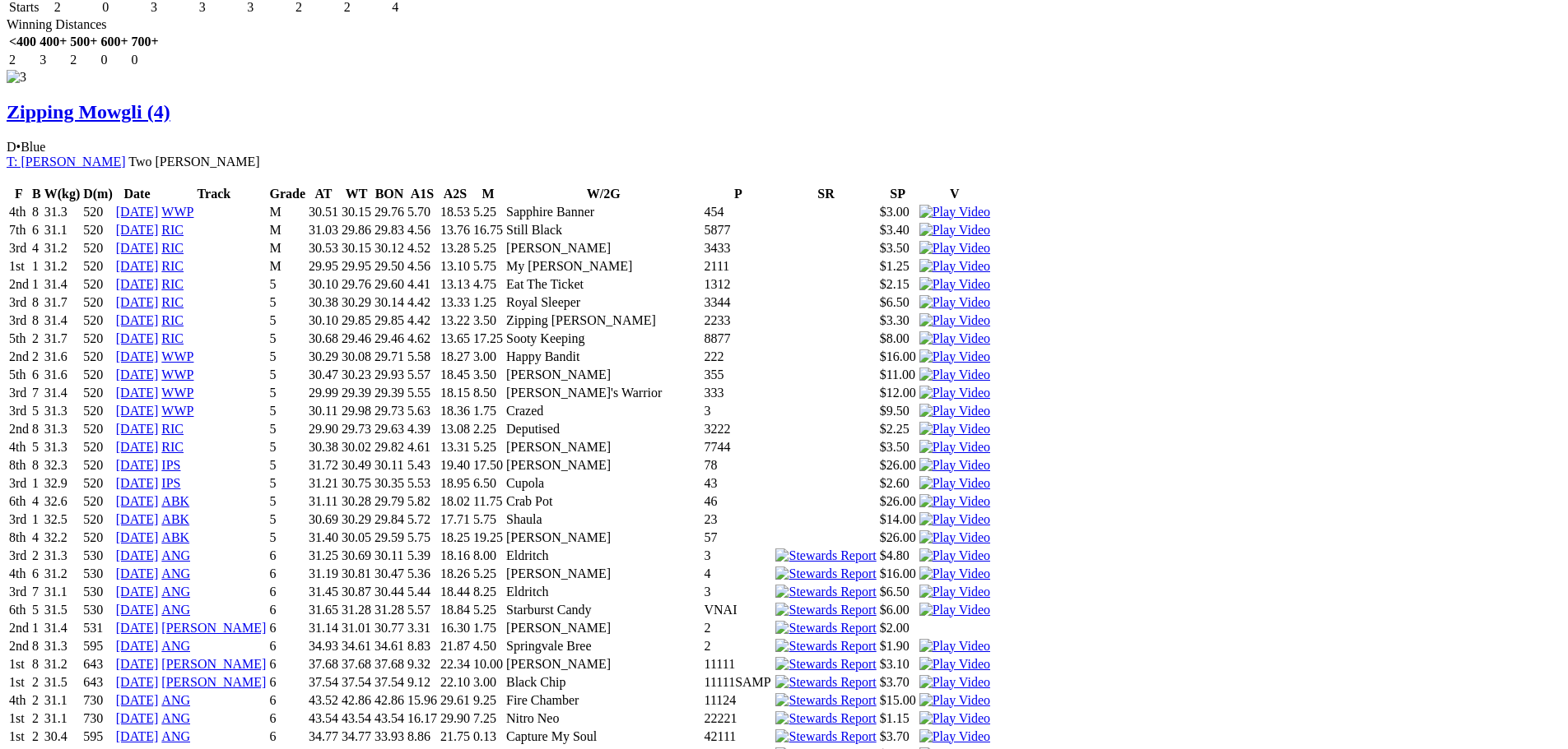
scroll to position [2221, 0]
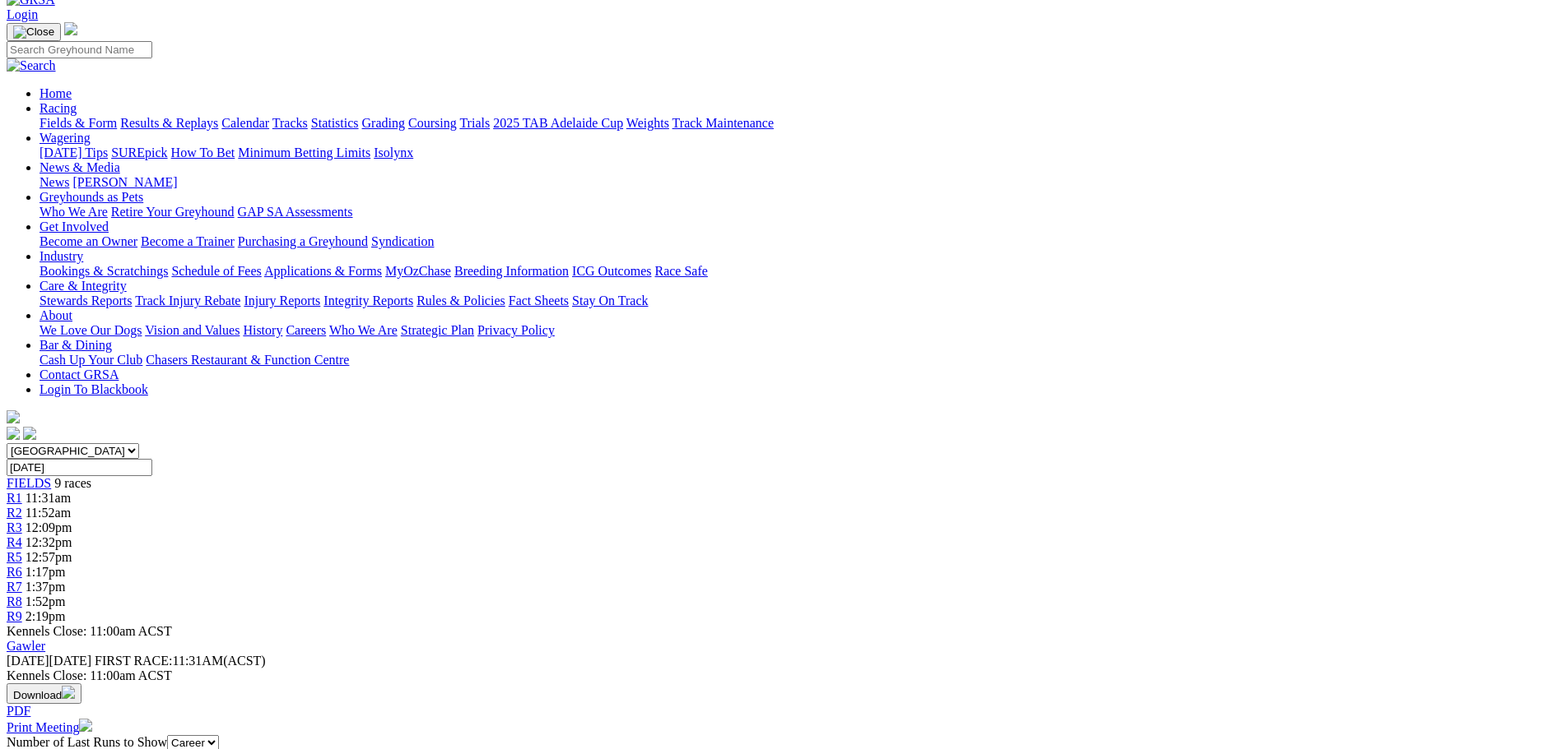
scroll to position [0, 0]
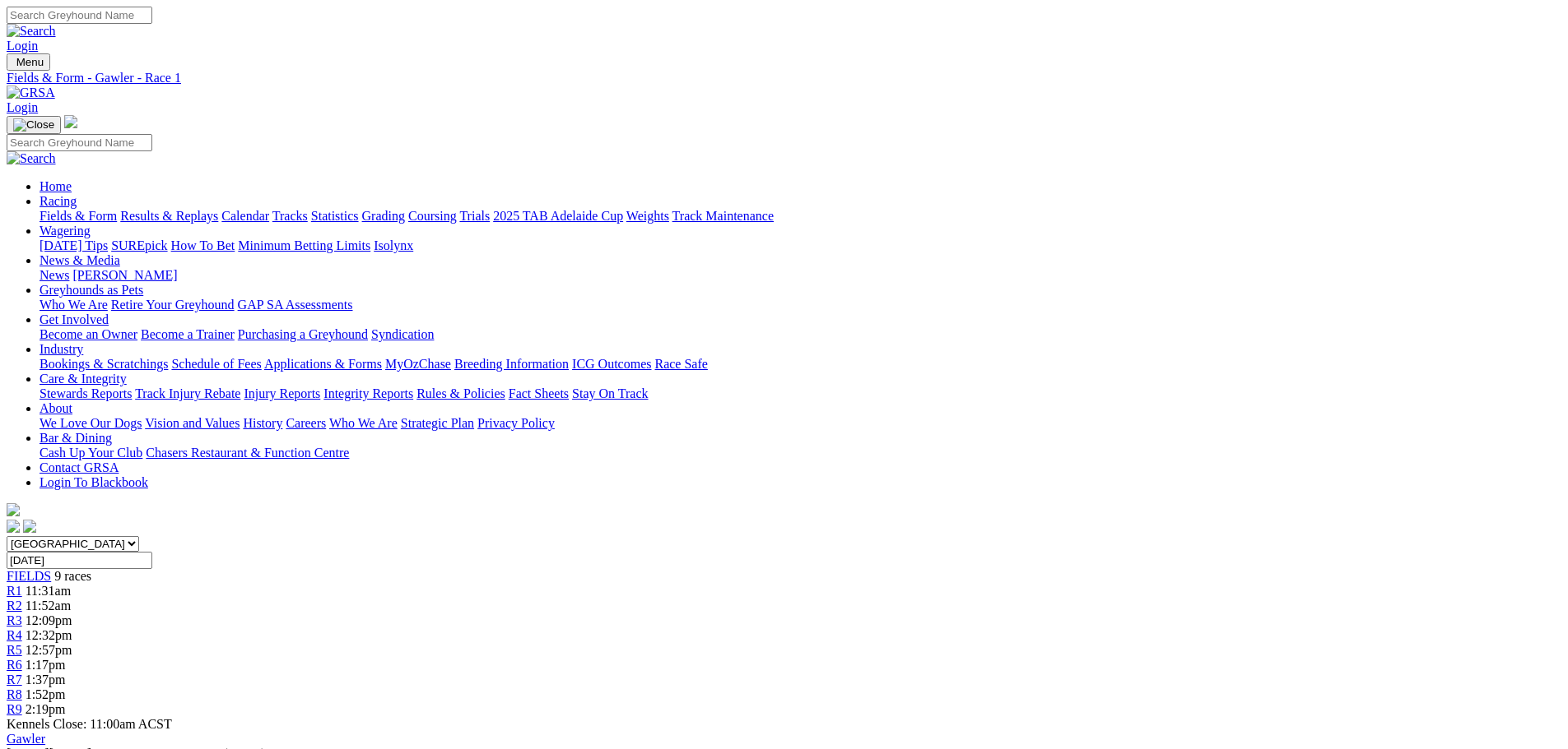
click at [270, 209] on link "Calendar" at bounding box center [246, 216] width 48 height 14
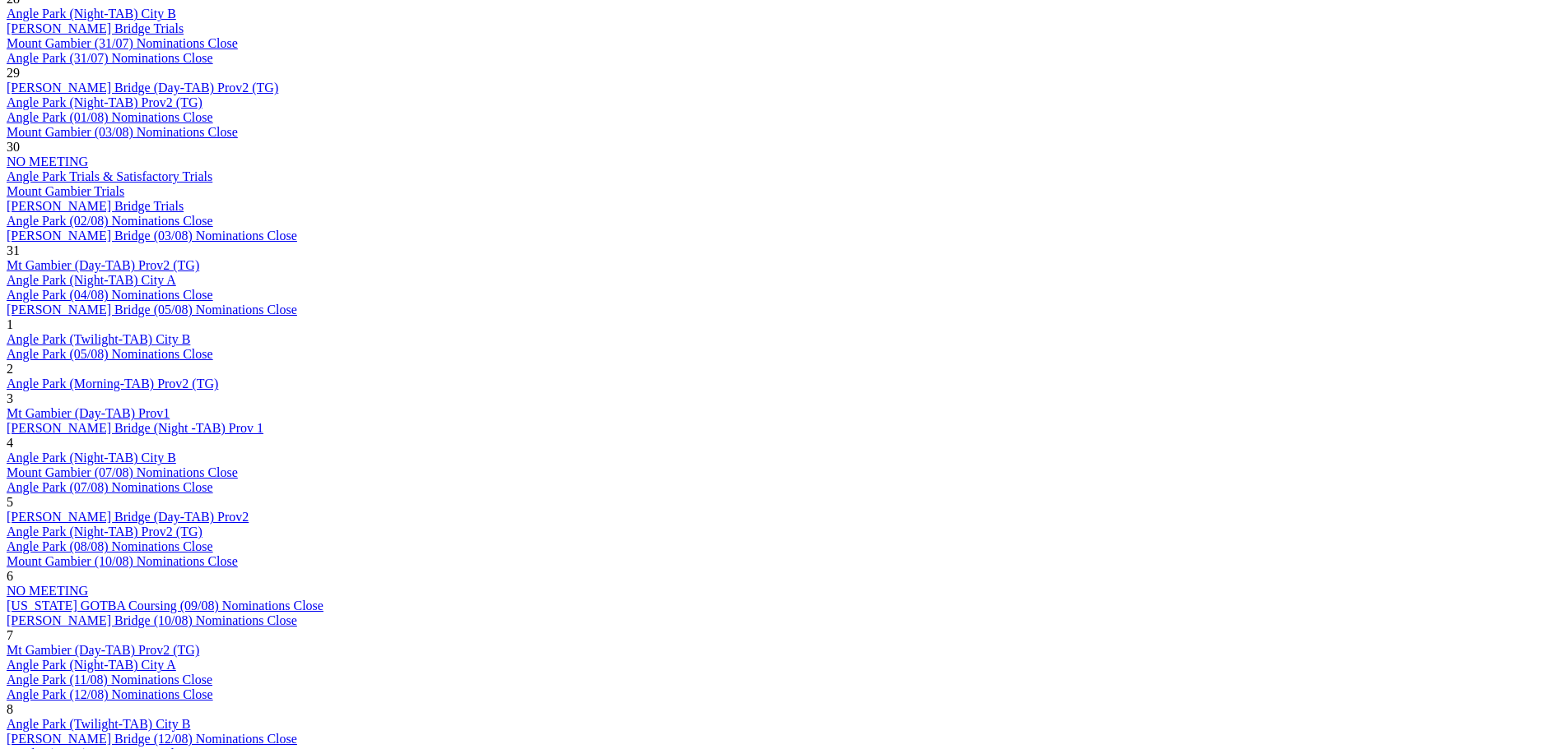
scroll to position [1069, 0]
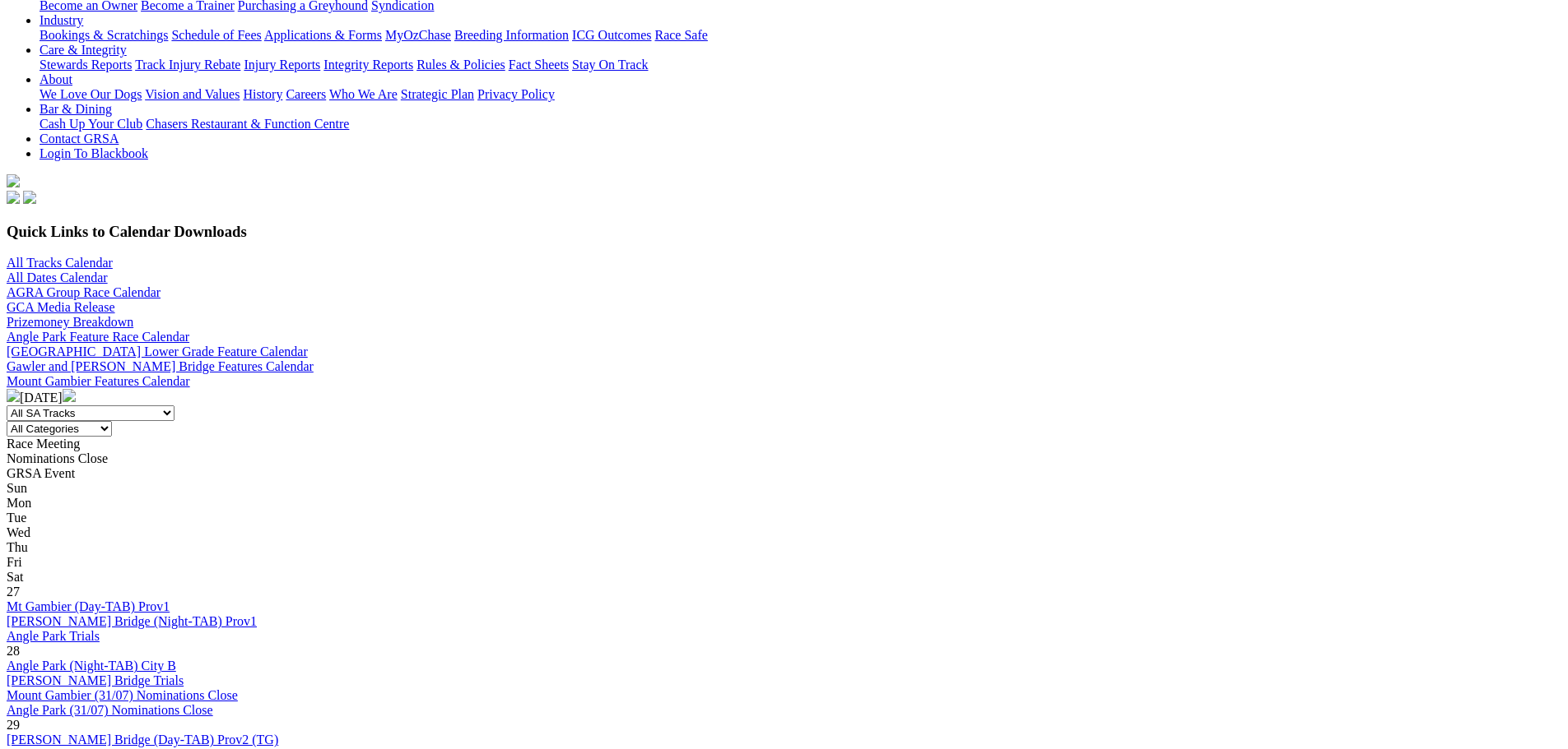
scroll to position [987, 0]
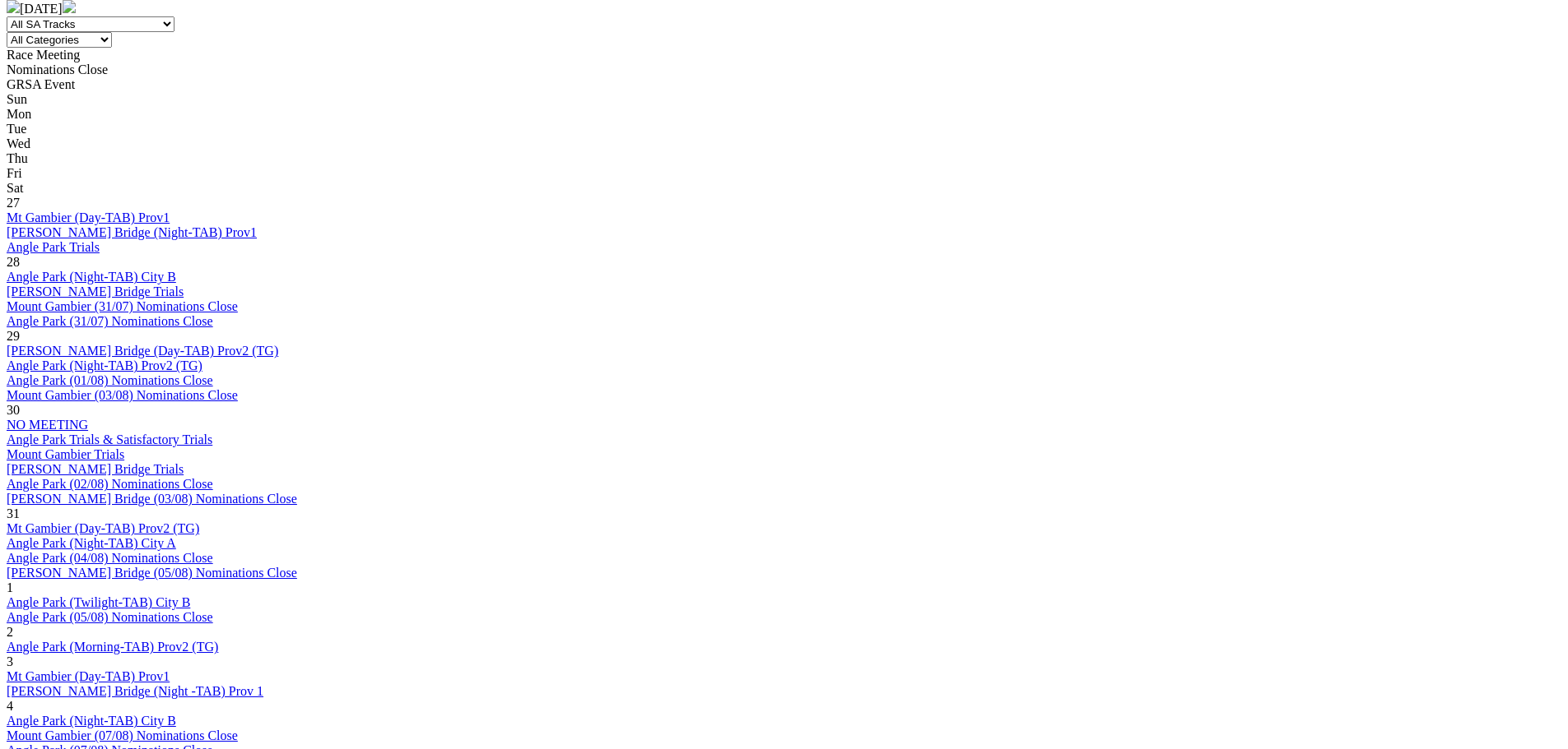
scroll to position [740, 0]
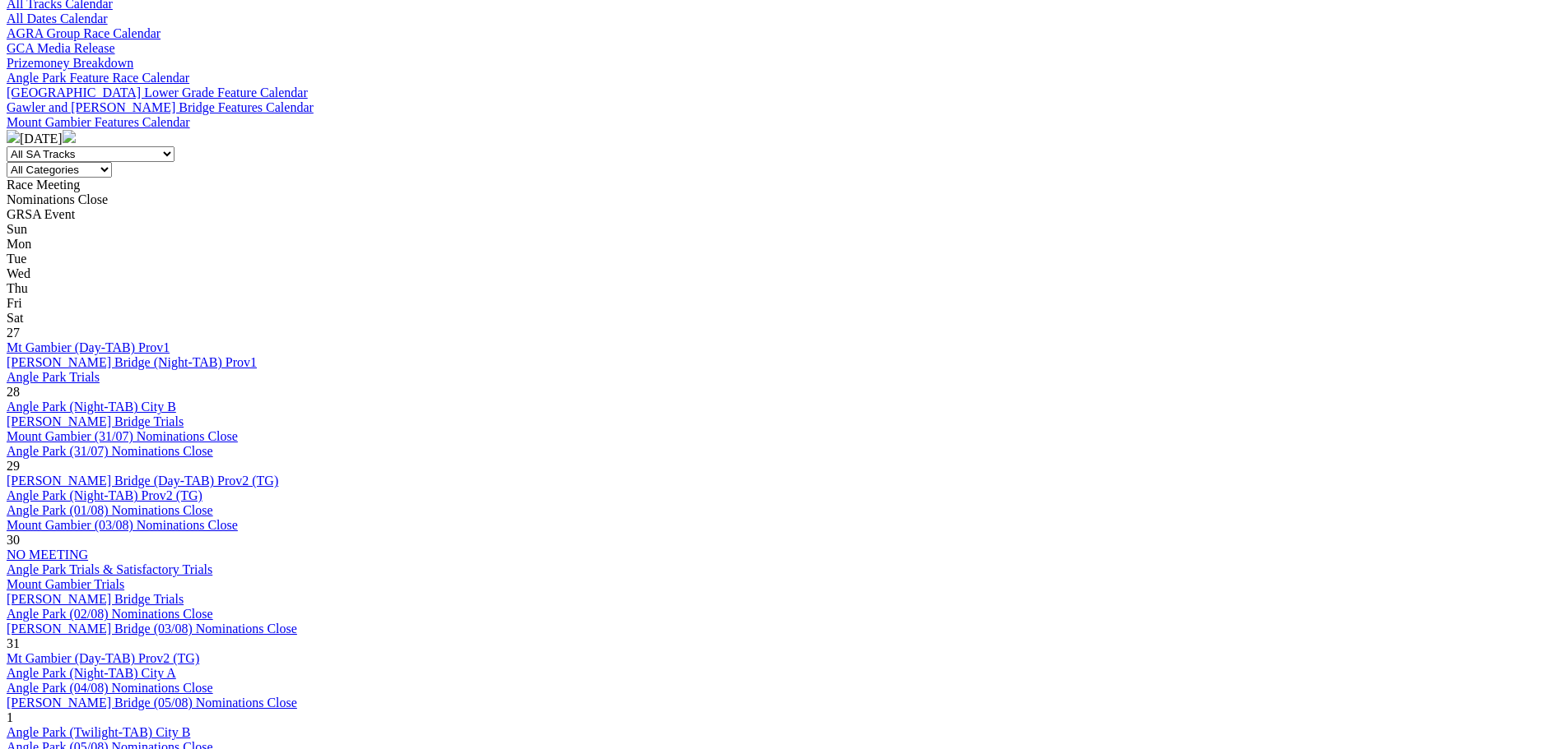
scroll to position [575, 0]
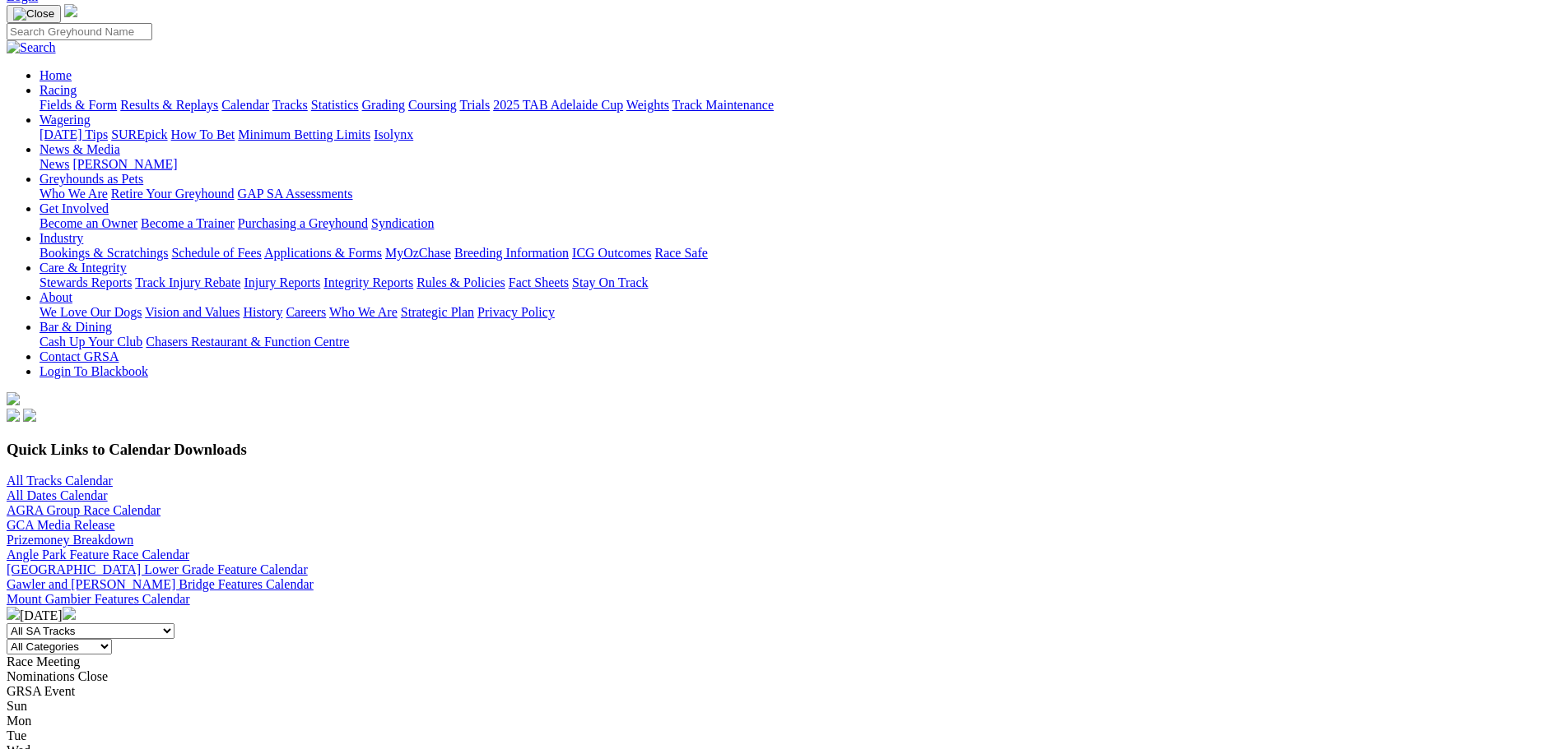
scroll to position [658, 0]
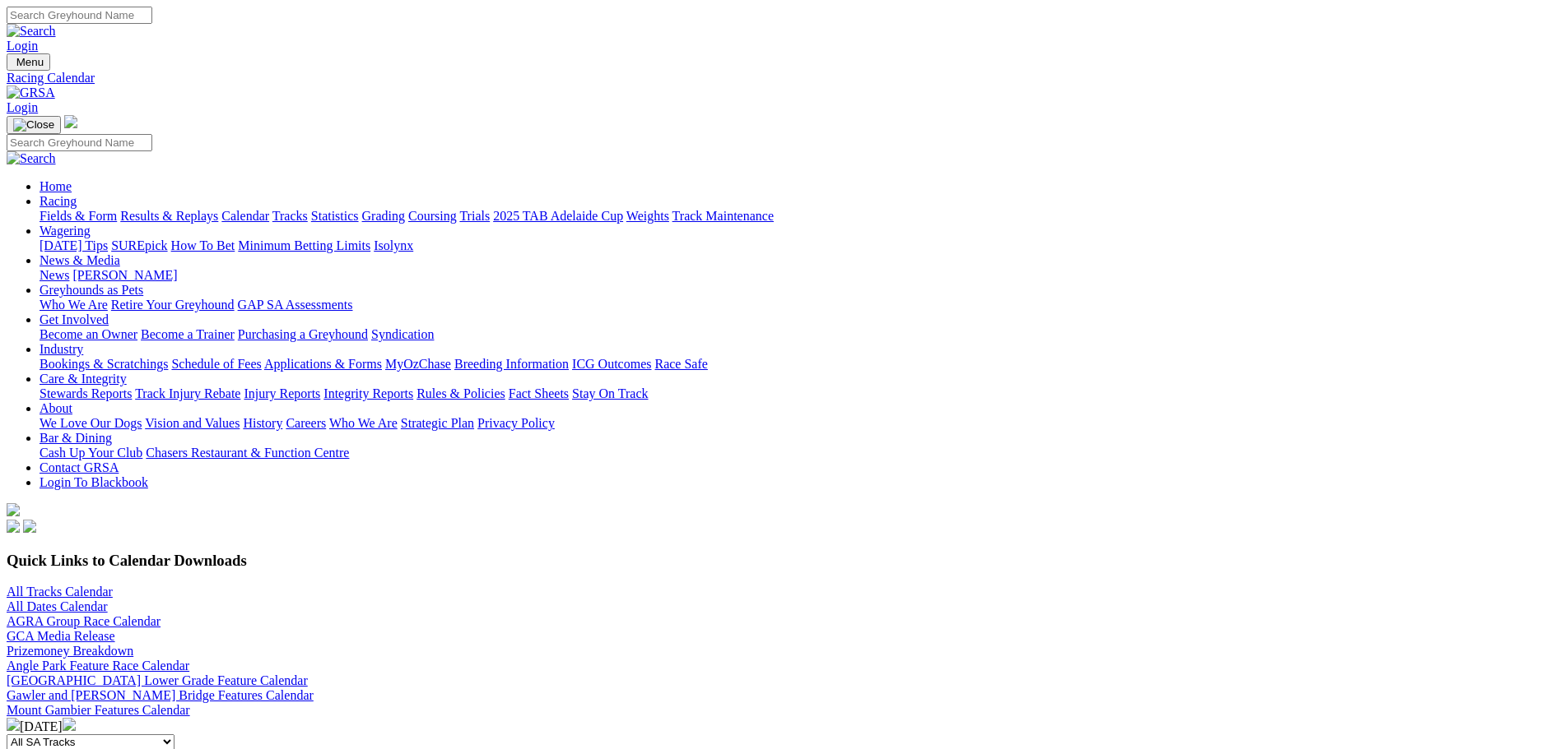
click at [270, 209] on link "Calendar" at bounding box center [246, 216] width 48 height 14
click at [117, 209] on link "Fields & Form" at bounding box center [78, 216] width 78 height 14
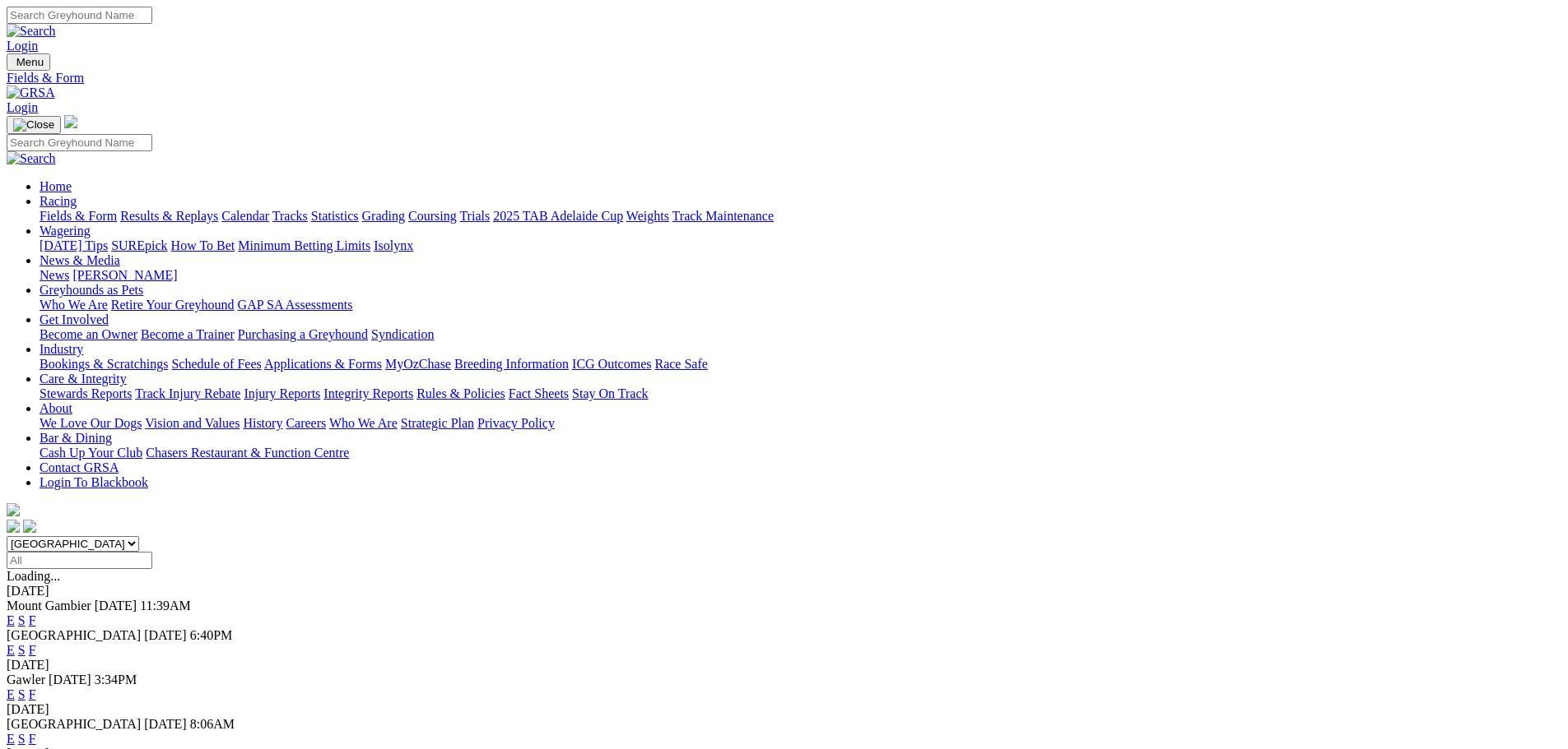
scroll to position [575, 0]
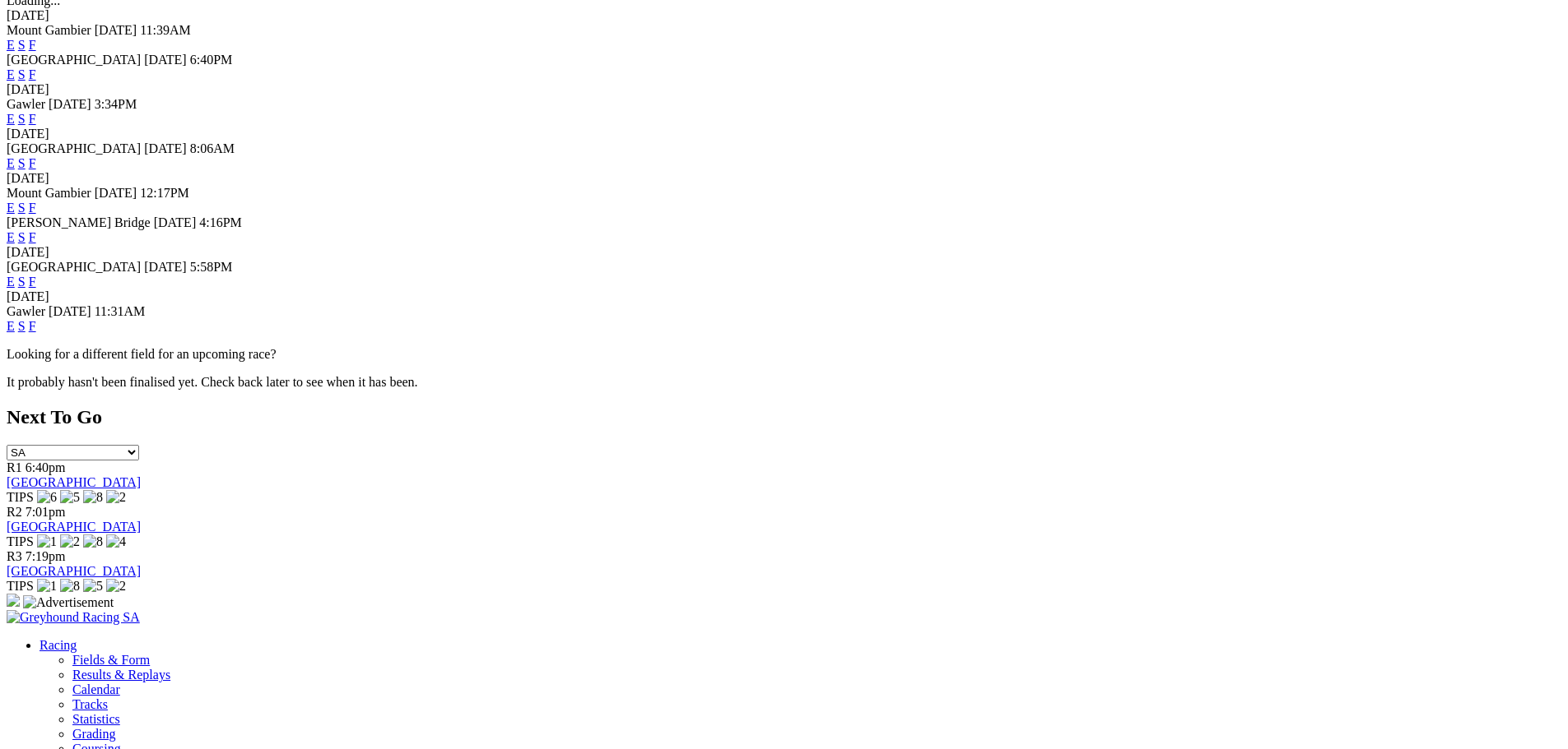
click at [36, 333] on link "F" at bounding box center [33, 326] width 8 height 14
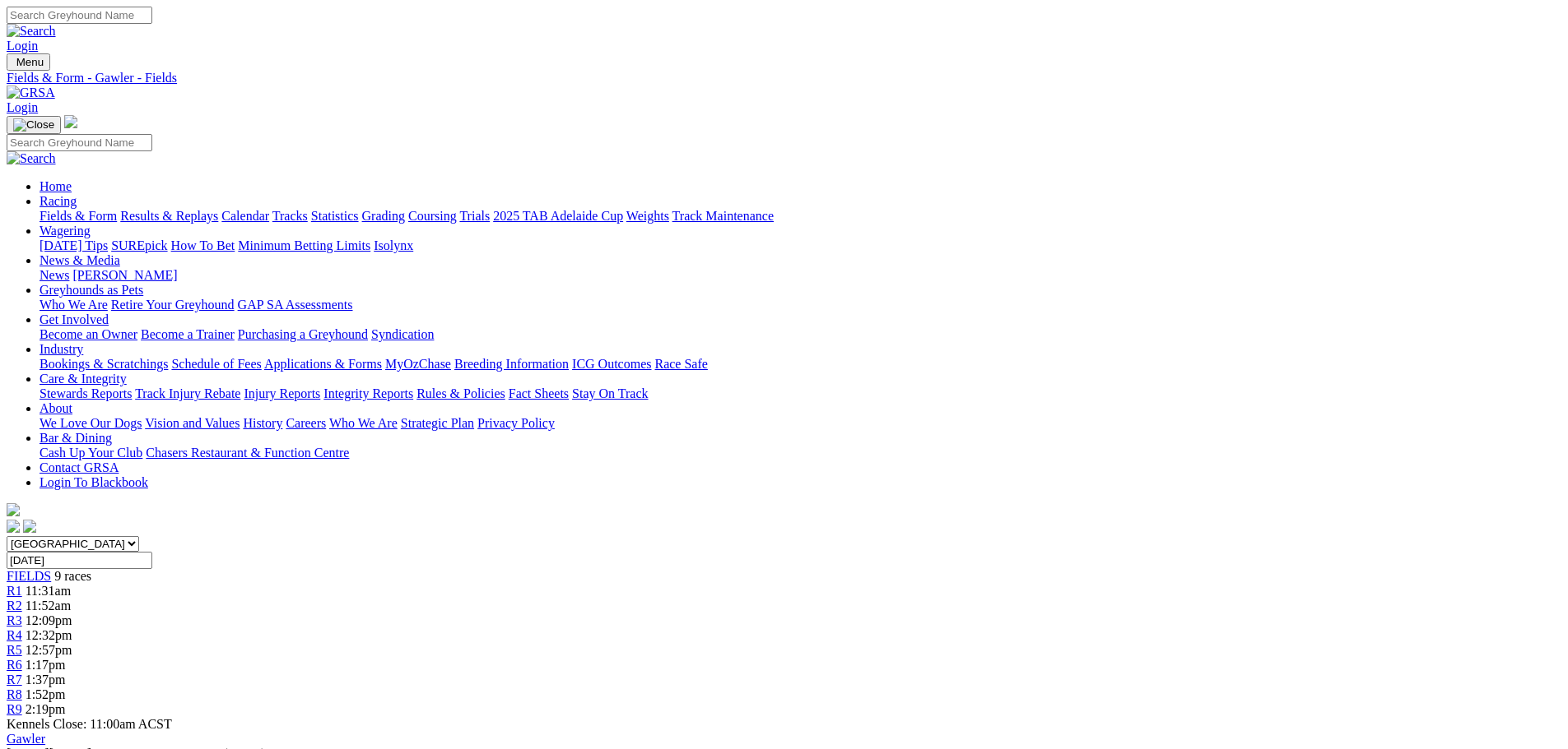
drag, startPoint x: 431, startPoint y: 417, endPoint x: 445, endPoint y: 417, distance: 14.0
drag, startPoint x: 1577, startPoint y: 104, endPoint x: 1056, endPoint y: 443, distance: 621.6
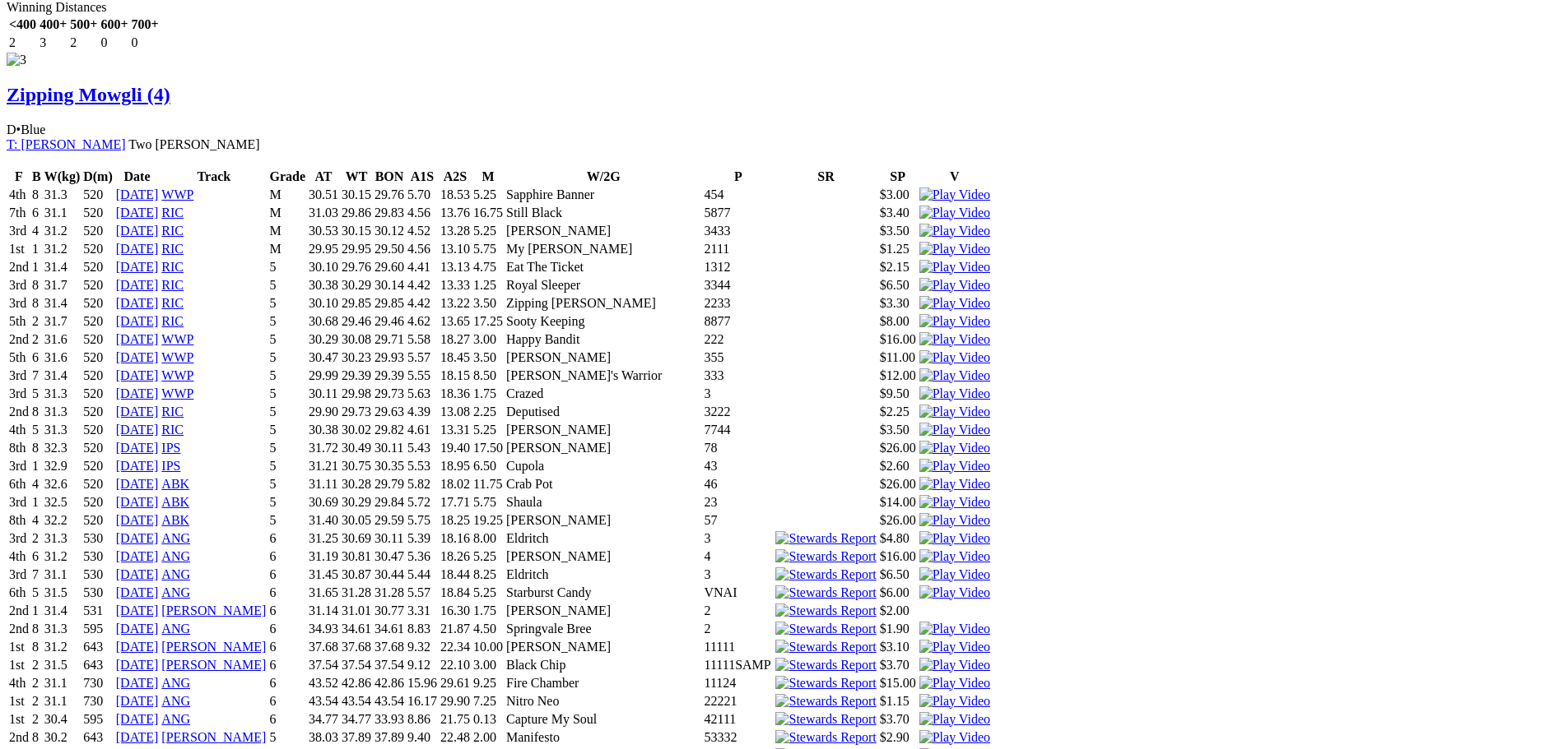
scroll to position [2276, 0]
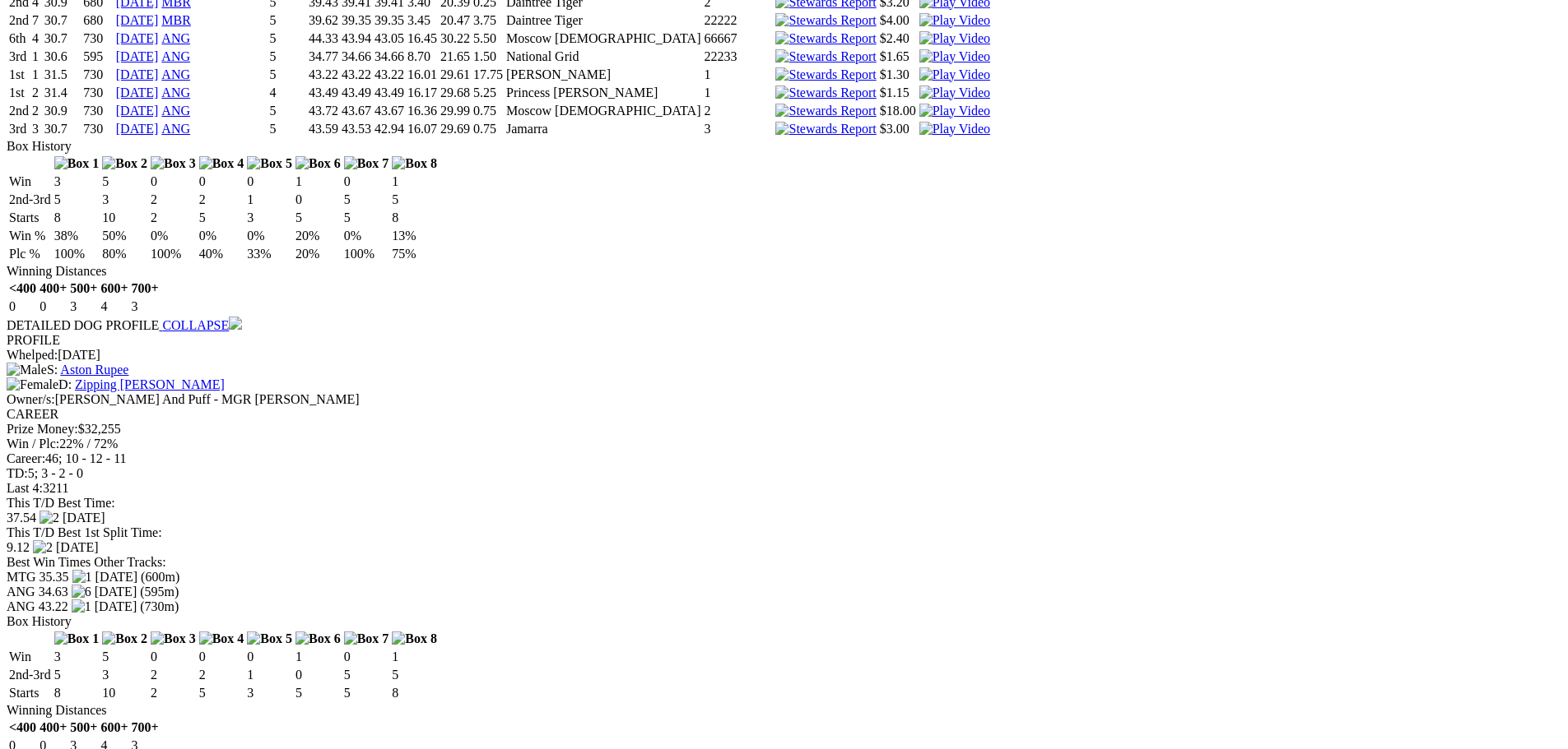
scroll to position [3301, 0]
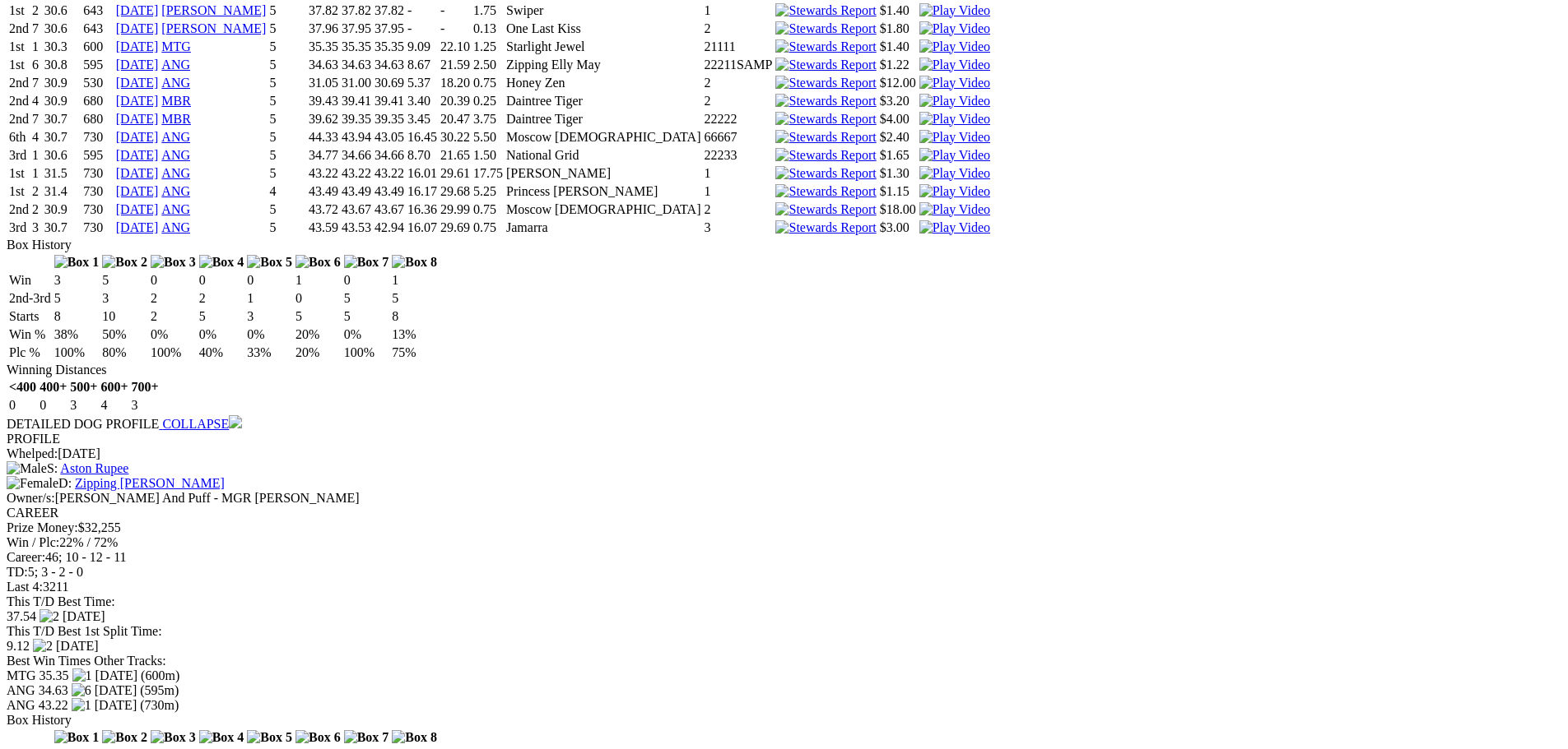
scroll to position [3028, 0]
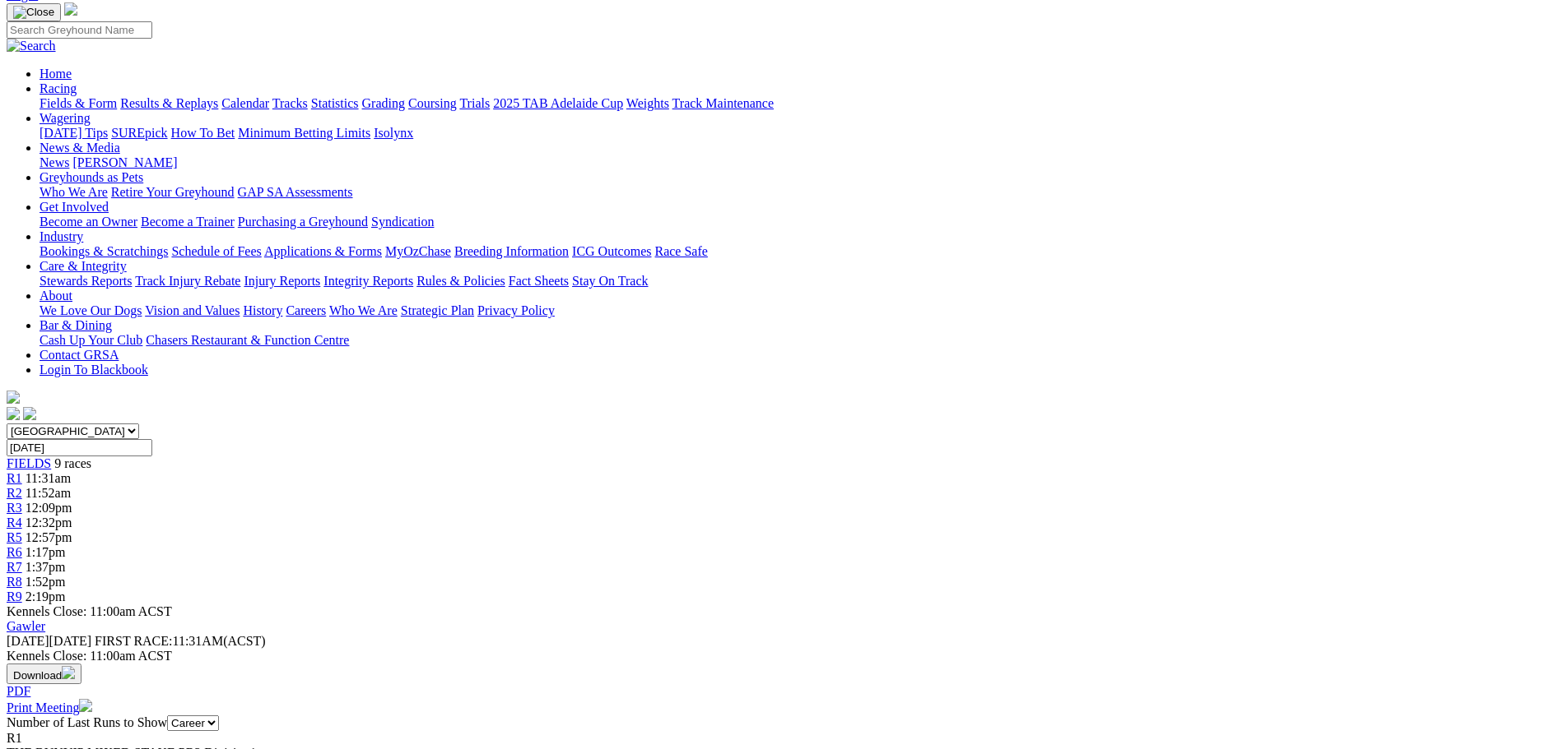
scroll to position [0, 0]
